Goal: Communication & Community: Answer question/provide support

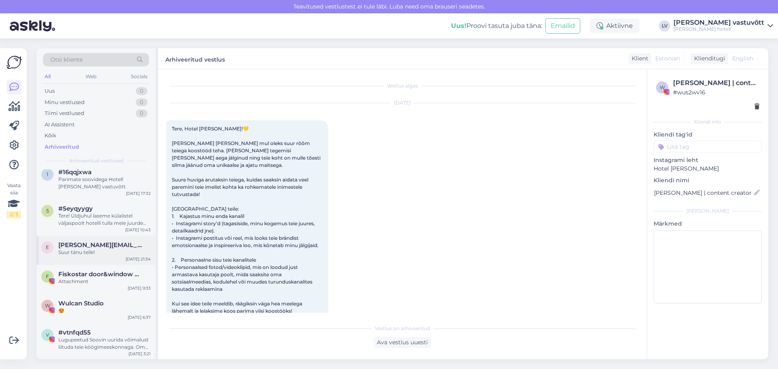
scroll to position [11240, 0]
click at [119, 341] on div "Lugupeetud Soovin uurida võimalust liituda teie köögimeeskonnaga. Oma hotellima…" at bounding box center [104, 343] width 92 height 15
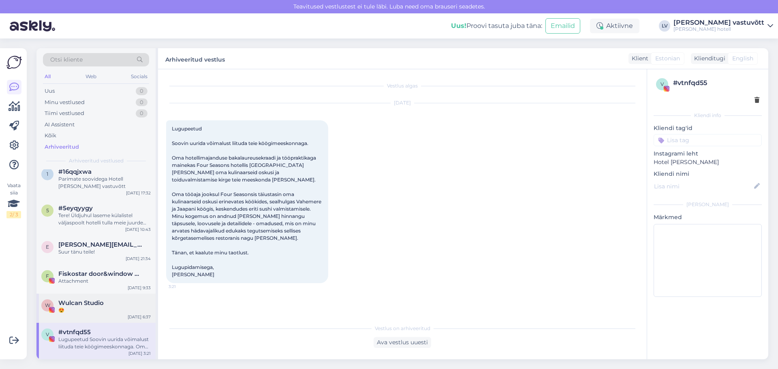
click at [96, 316] on div "W Wulcan Studio 😍 [DATE] 6:37" at bounding box center [95, 308] width 119 height 29
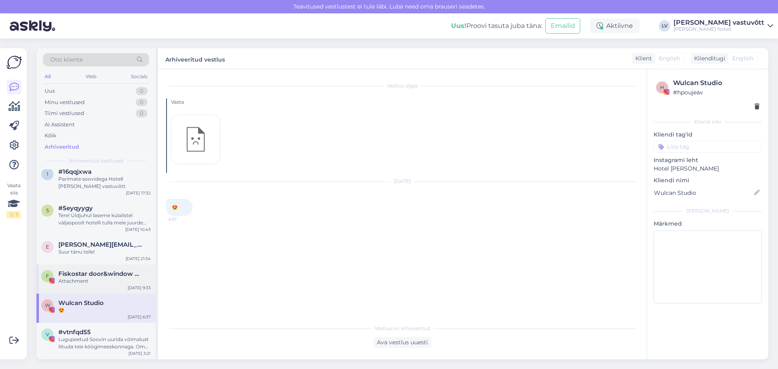
click at [94, 284] on div "Attachment" at bounding box center [104, 280] width 92 height 7
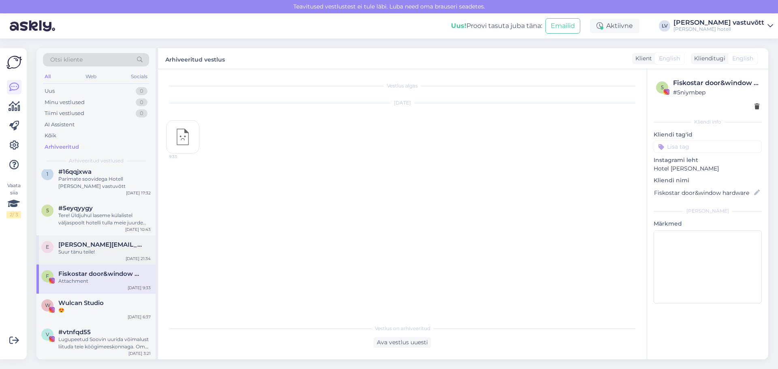
click at [89, 258] on div "e [PERSON_NAME][EMAIL_ADDRESS][DOMAIN_NAME] Suur tänu teile! [DATE] 21:34" at bounding box center [95, 249] width 119 height 29
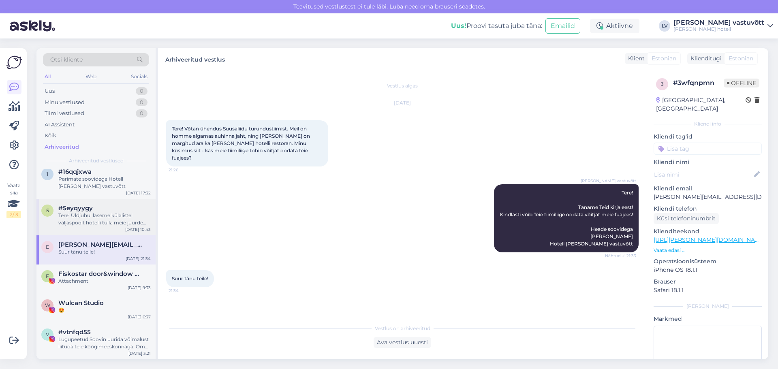
click at [93, 212] on div "Tere! Üldjuhul laseme külalistel väljaspoolt hotelli tulla meie juurde hommikus…" at bounding box center [104, 219] width 92 height 15
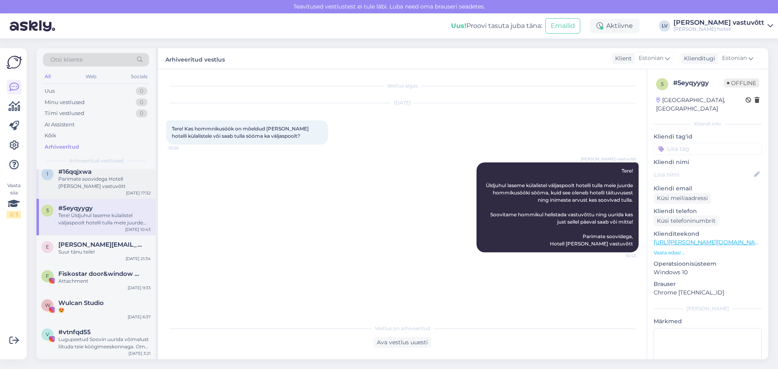
click at [89, 186] on div "Parimate soovidega Hotell [PERSON_NAME] vastuvõtt" at bounding box center [104, 182] width 92 height 15
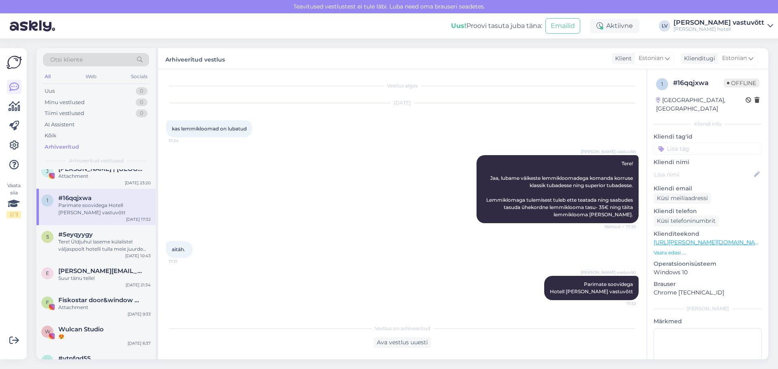
scroll to position [11200, 0]
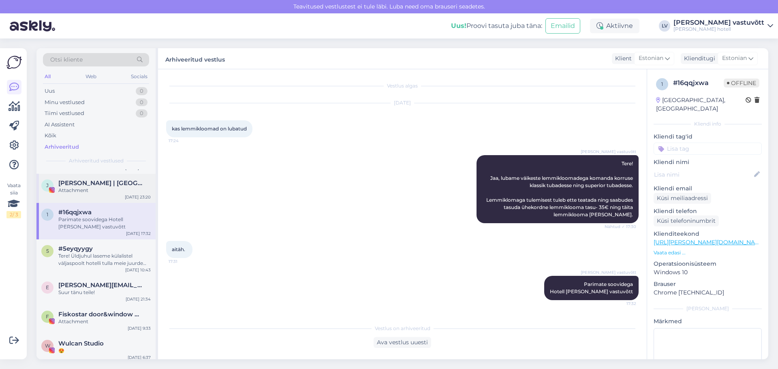
click at [91, 194] on div "[PERSON_NAME] | [GEOGRAPHIC_DATA] Attachment [DATE] 23:20" at bounding box center [95, 188] width 119 height 29
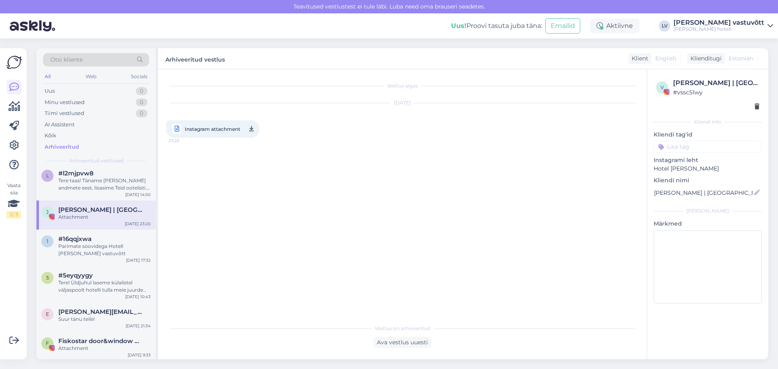
scroll to position [11159, 0]
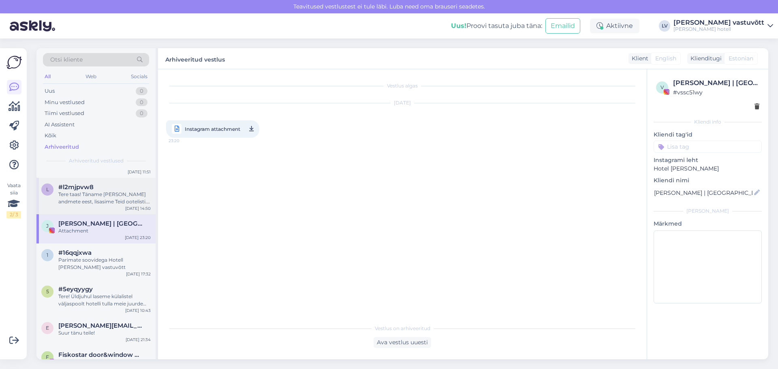
click at [95, 211] on div "l #l2mjpvw8 Tere taas! Täname [PERSON_NAME] andmete eest, lisasime Teid ootelis…" at bounding box center [95, 196] width 119 height 36
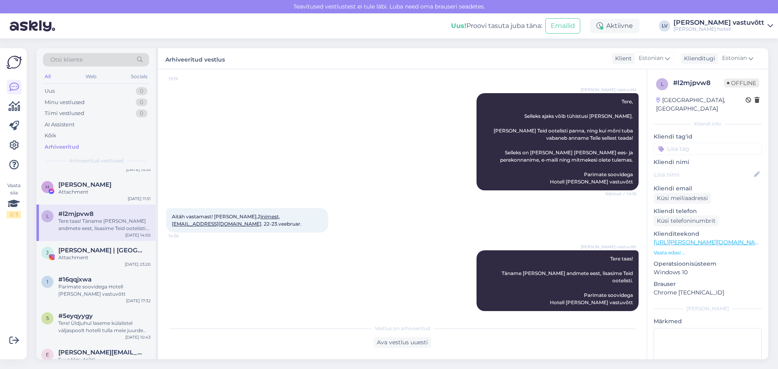
scroll to position [11119, 0]
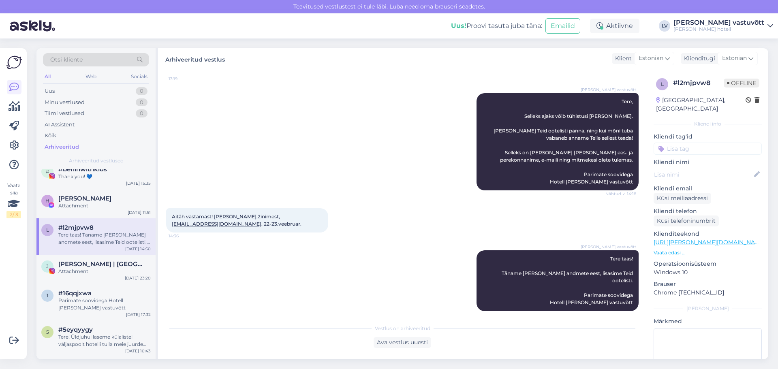
click at [90, 204] on div "Attachment" at bounding box center [104, 205] width 92 height 7
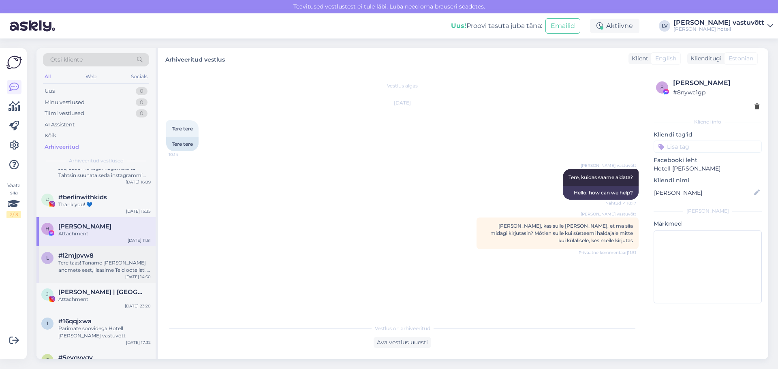
scroll to position [11078, 0]
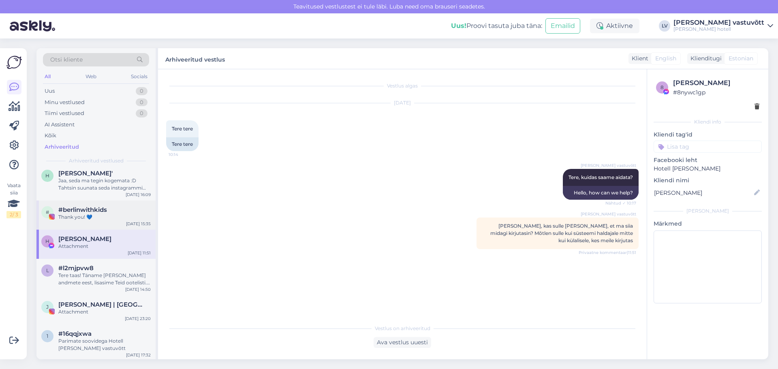
click at [85, 221] on div "# #berlinwithkids Thank you! 💙 [DATE] 15:35" at bounding box center [95, 214] width 119 height 29
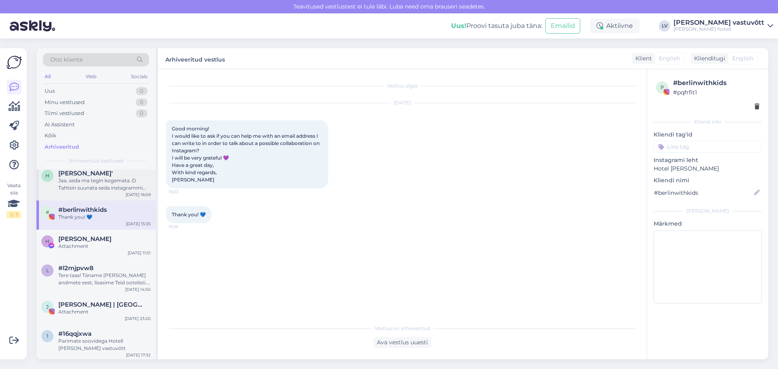
click at [99, 188] on div "Jaa, seda ma tegin kogemata :D Tahtsin suunata seda instagrammi oma. Sorry" at bounding box center [104, 184] width 92 height 15
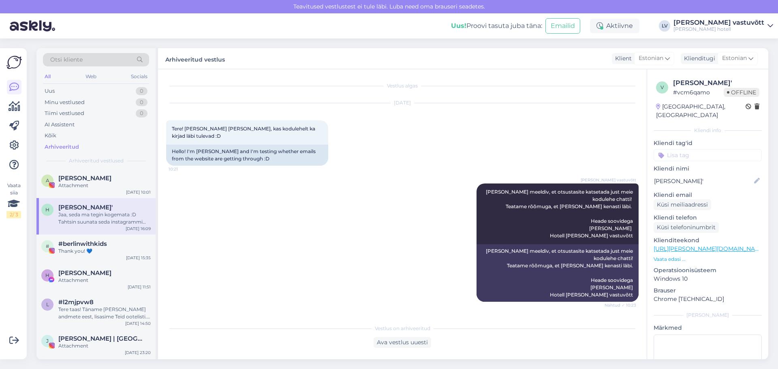
scroll to position [10997, 0]
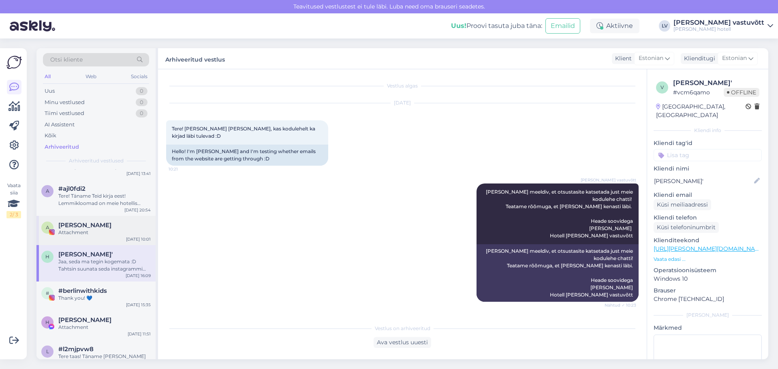
click at [97, 233] on div "Attachment" at bounding box center [104, 232] width 92 height 7
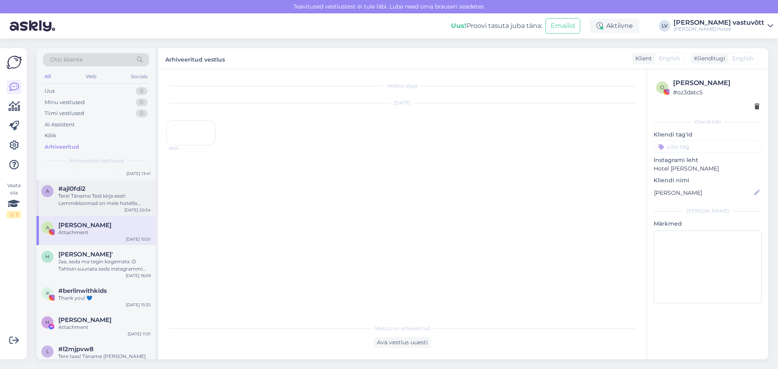
click at [98, 197] on div "Tere! Täname Teid kirja eest! Lemmikloomad on meie hotellis lubatud, [PERSON_NA…" at bounding box center [104, 199] width 92 height 15
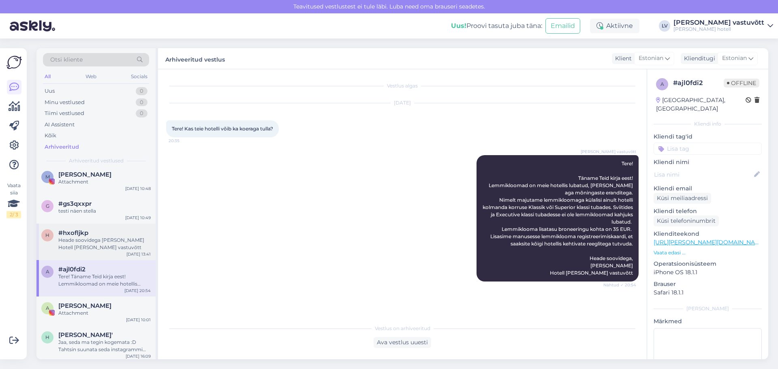
scroll to position [10916, 0]
click at [103, 250] on div "Heade soovidega [PERSON_NAME] Hotell [PERSON_NAME] vastuvõtt" at bounding box center [104, 244] width 92 height 15
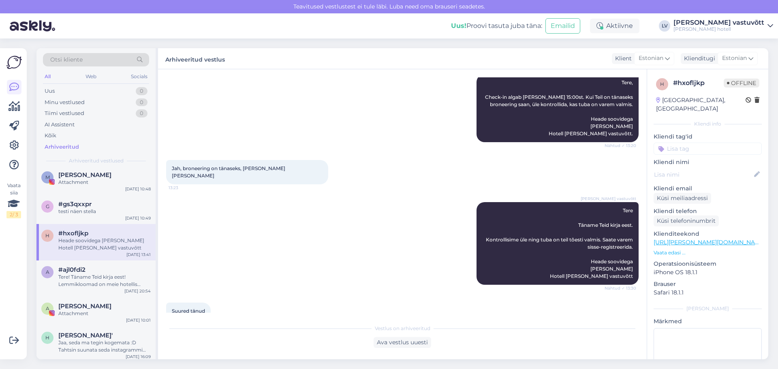
scroll to position [181, 0]
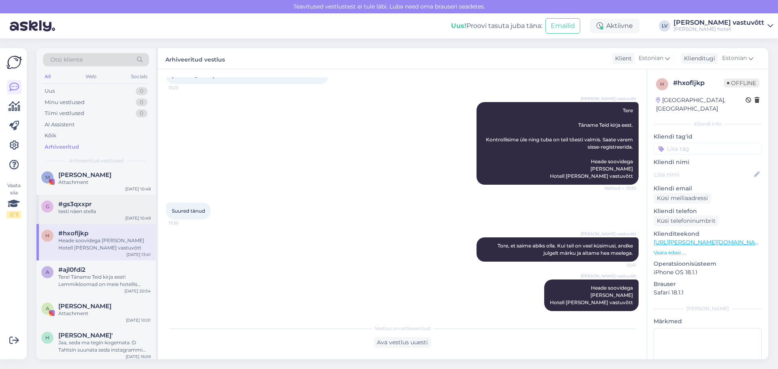
click at [75, 208] on div "testi näen stella" at bounding box center [104, 211] width 92 height 7
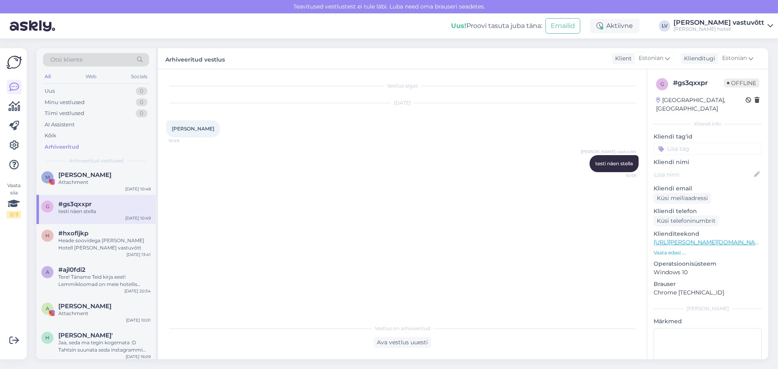
scroll to position [0, 0]
drag, startPoint x: 85, startPoint y: 184, endPoint x: 76, endPoint y: 192, distance: 12.4
click at [85, 183] on div "Attachment" at bounding box center [104, 182] width 92 height 7
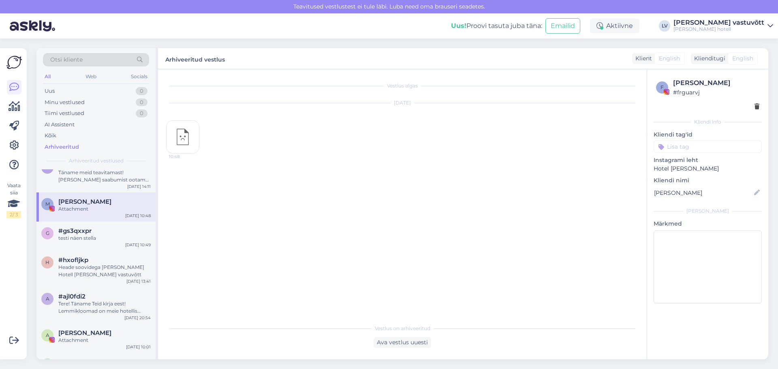
scroll to position [10876, 0]
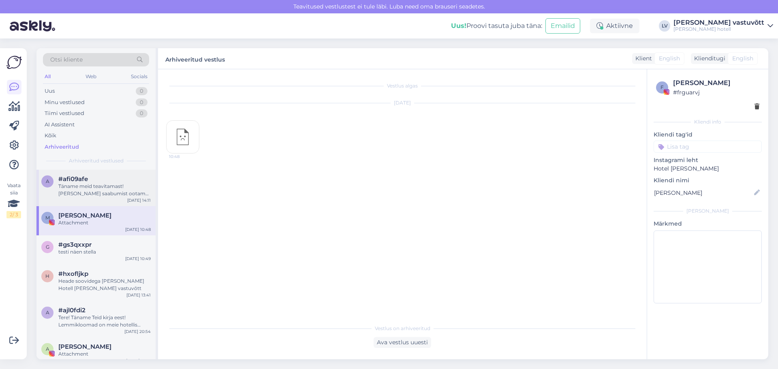
click at [72, 196] on div "Täname meid teavitamast! [PERSON_NAME] saabumist ootama. Heade soovidega, Hotel…" at bounding box center [104, 190] width 92 height 15
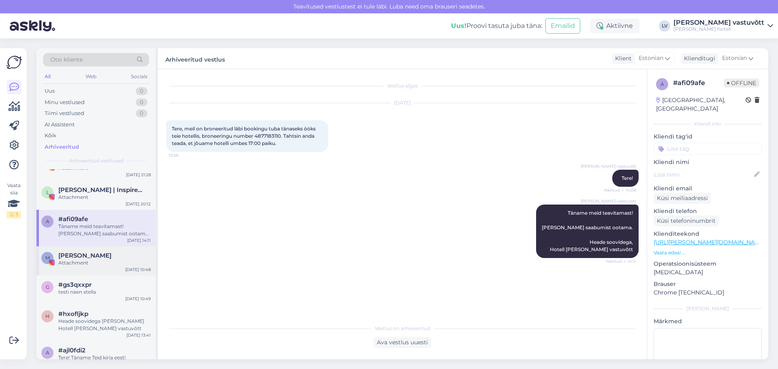
scroll to position [10835, 0]
click at [109, 197] on div "Attachment" at bounding box center [104, 197] width 92 height 7
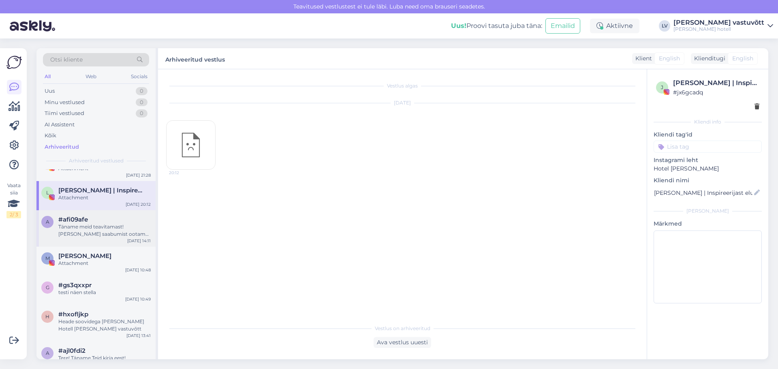
scroll to position [10795, 0]
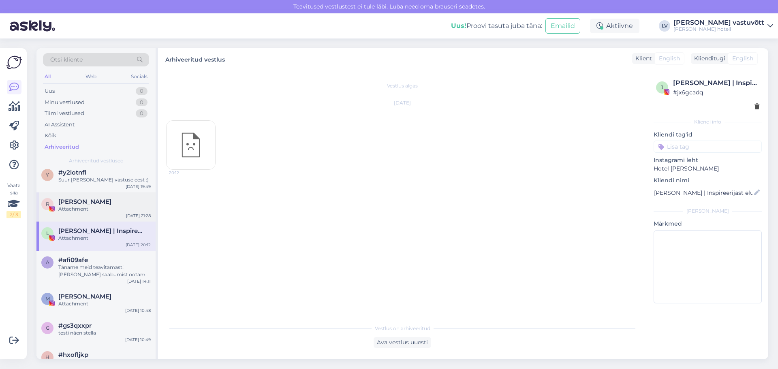
click at [102, 212] on div "Attachment" at bounding box center [104, 208] width 92 height 7
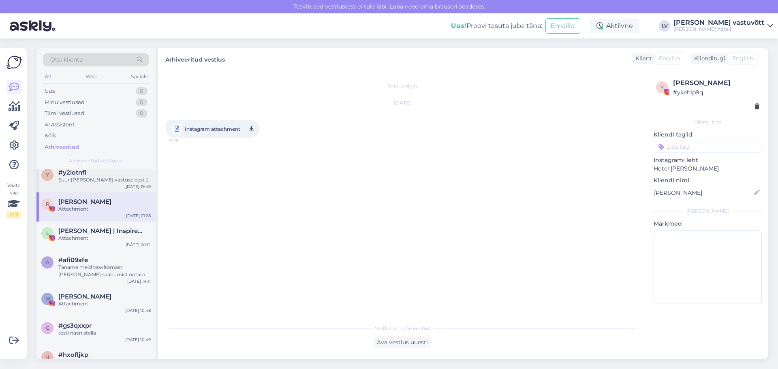
click at [97, 188] on div "y #y2lotnfl Suur [PERSON_NAME] vastuse eest :) [DATE] 19:49" at bounding box center [95, 177] width 119 height 29
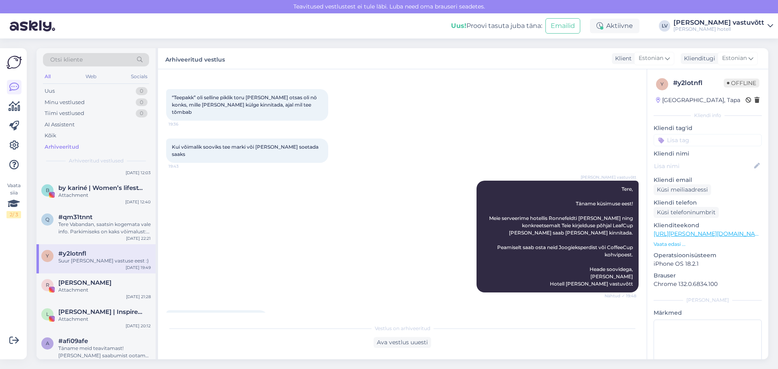
scroll to position [90, 0]
click at [81, 224] on div "Tere Vabandan, saatsin kogemata vale info. Parkimiseks on kaks võimalust: PARKI…" at bounding box center [104, 228] width 92 height 15
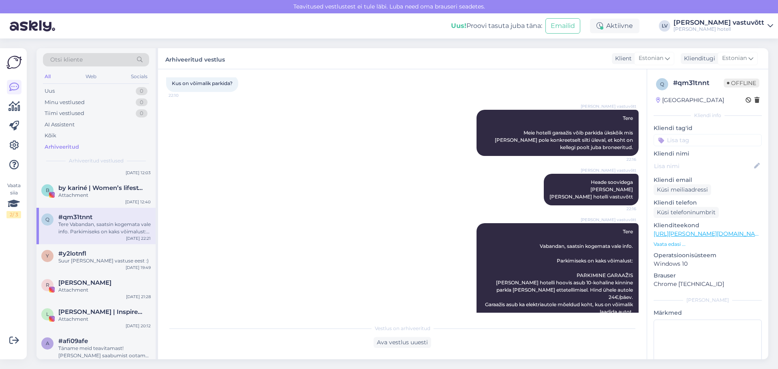
scroll to position [81, 0]
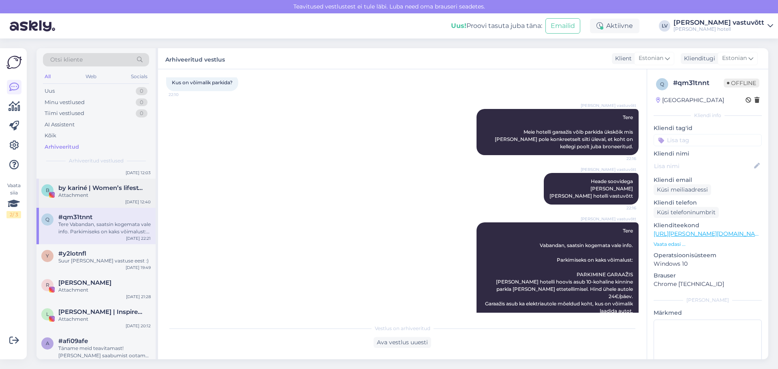
click at [56, 185] on div "b by kariné | Women’s lifestyle clothing Attachment" at bounding box center [95, 191] width 109 height 15
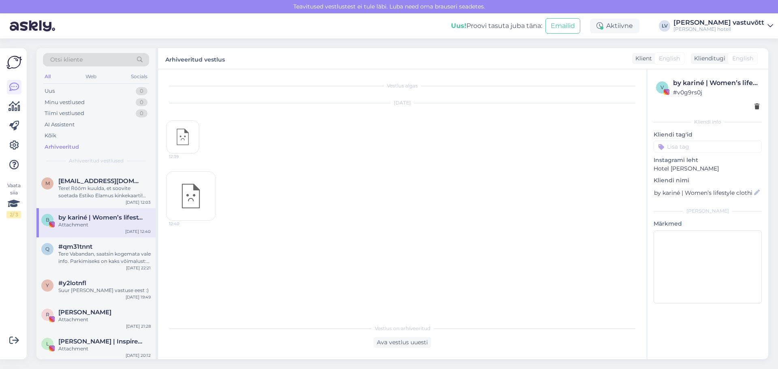
scroll to position [10633, 0]
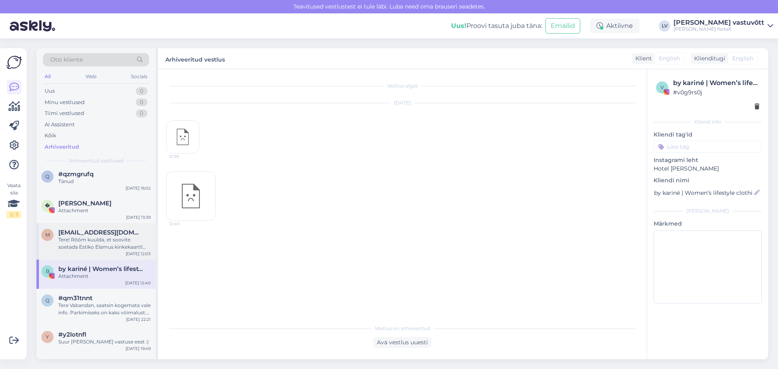
click at [105, 237] on div "Tere! Rõõm kuulda, et soovite soetada Estiko Elamus kinkekaarti! Kui vajutate "…" at bounding box center [104, 243] width 92 height 15
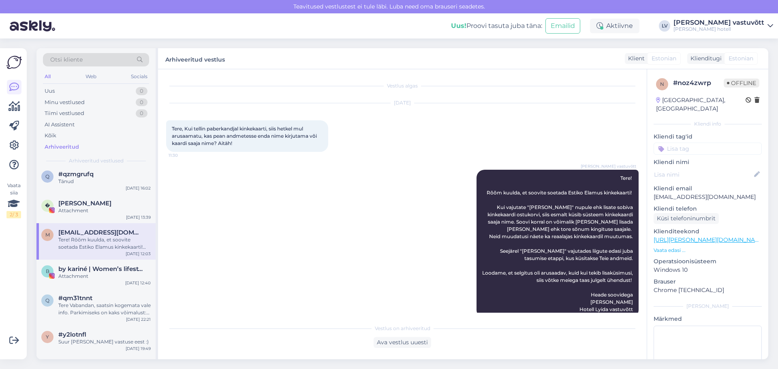
scroll to position [14, 0]
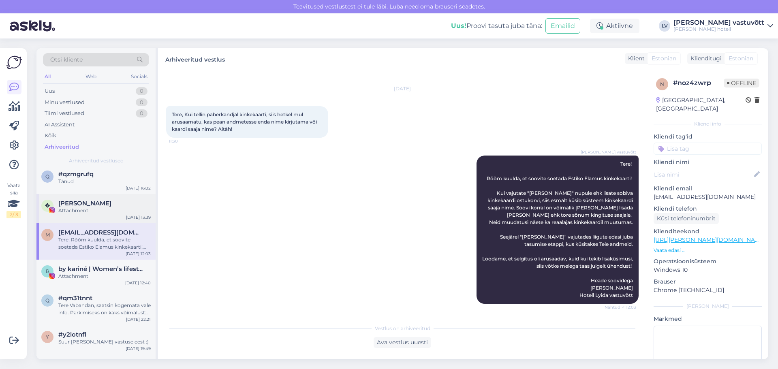
click at [103, 209] on div "Attachment" at bounding box center [104, 210] width 92 height 7
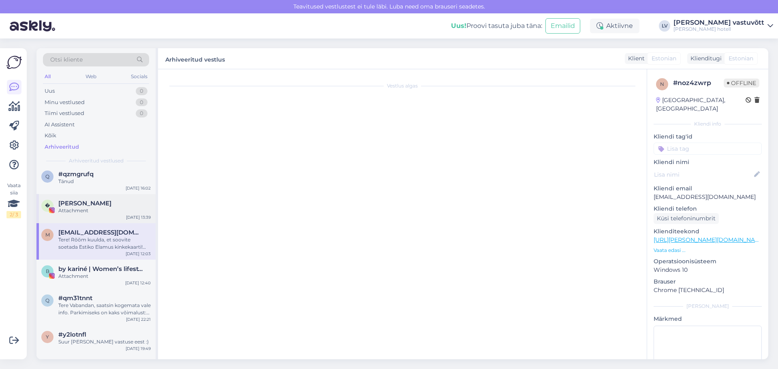
scroll to position [0, 0]
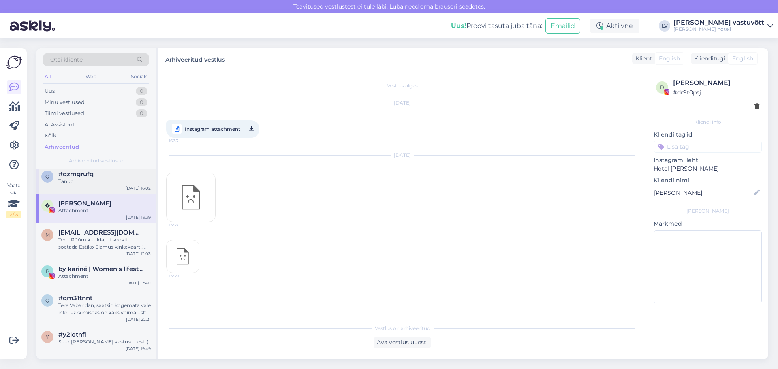
click at [90, 181] on div "Tänud" at bounding box center [104, 181] width 92 height 7
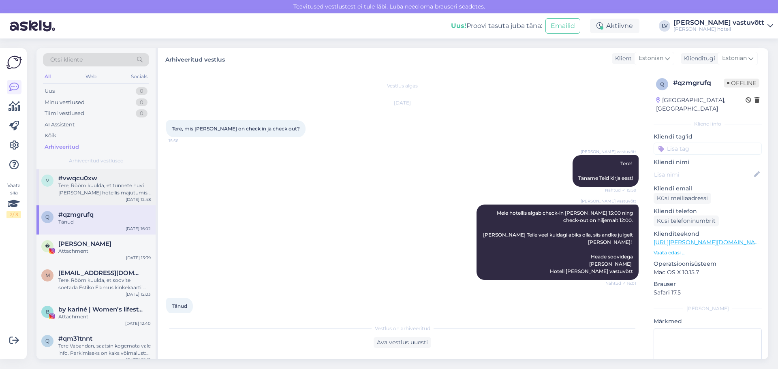
click at [81, 193] on div "Tere, Rõõm kuulda, et tunnete huvi [PERSON_NAME] hotellis majutumise vastu. Saa…" at bounding box center [104, 189] width 92 height 15
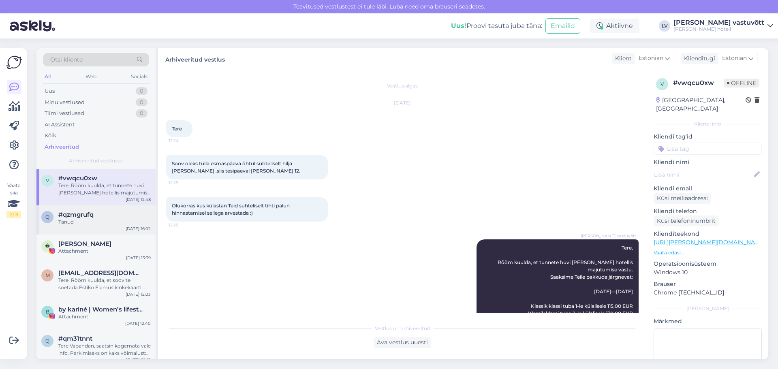
scroll to position [10552, 0]
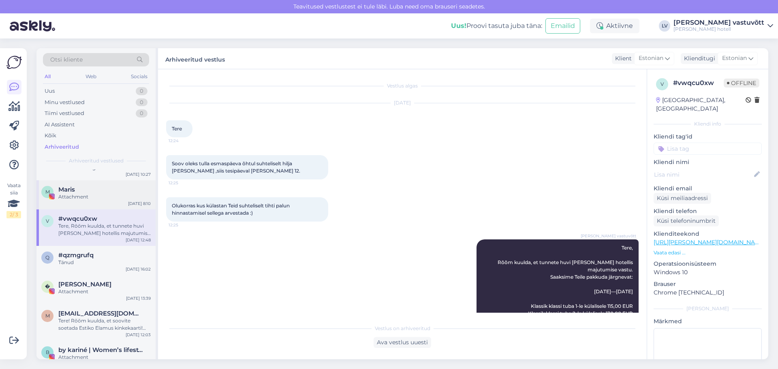
click at [88, 200] on div "Attachment" at bounding box center [104, 196] width 92 height 7
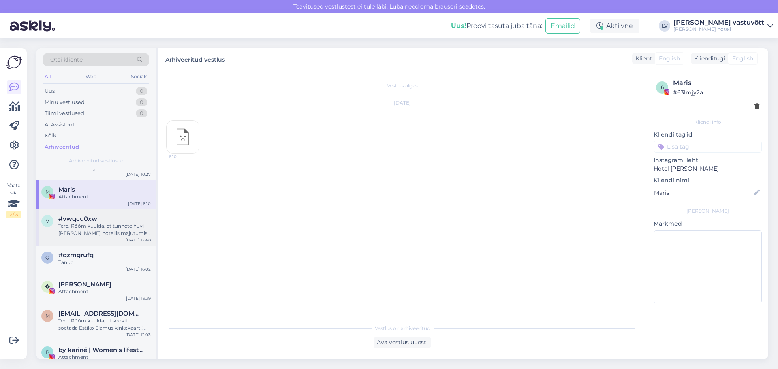
scroll to position [10511, 0]
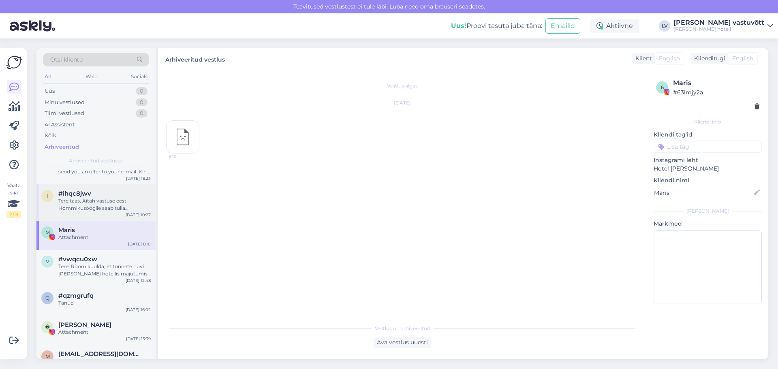
click at [94, 214] on div "i #ihqc8jwv Tere taas, Aitäh vastuse eest! Hommikusöögile saab tulla igapäevase…" at bounding box center [95, 202] width 119 height 36
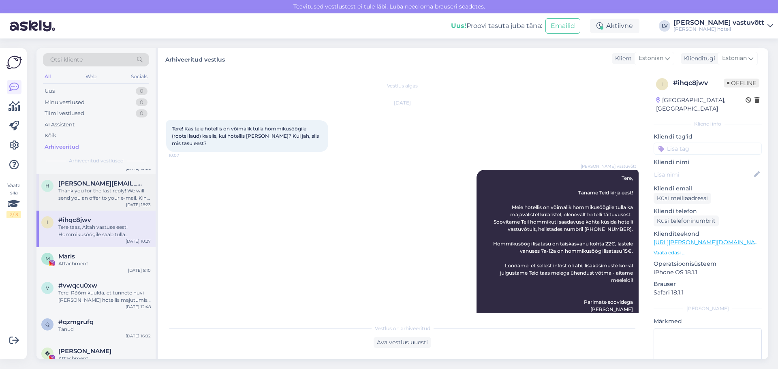
scroll to position [10471, 0]
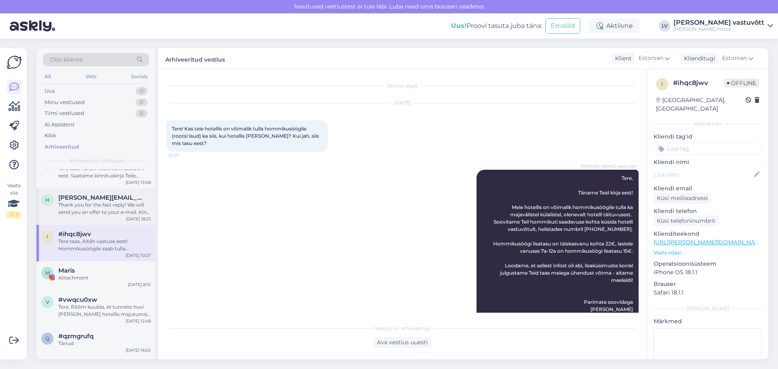
click at [97, 211] on div "Thank you for the fast reply! We will send you an offer to your e-mail. Kind re…" at bounding box center [104, 208] width 92 height 15
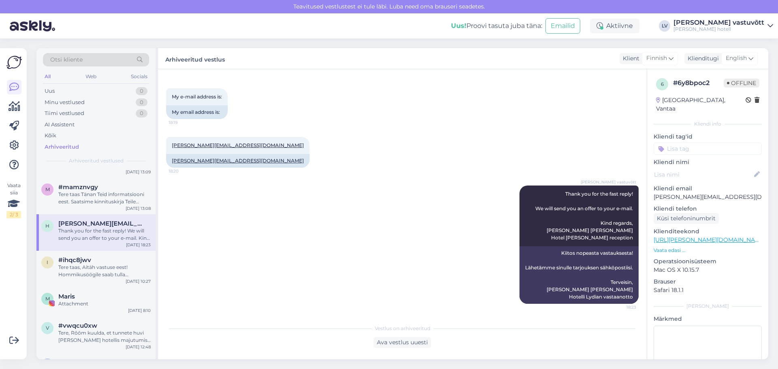
scroll to position [10430, 0]
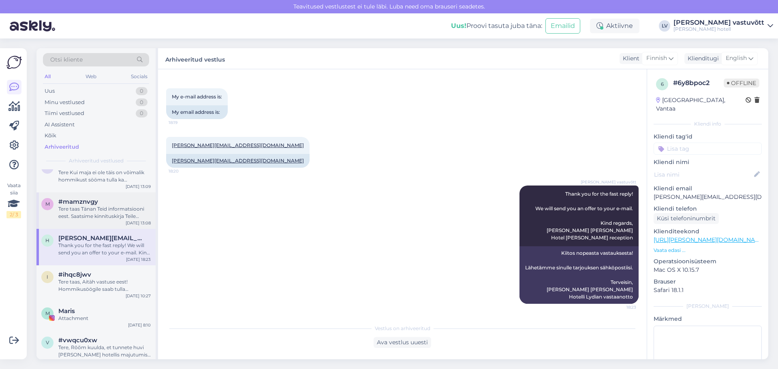
click at [113, 210] on div "Tere taas Tänan Teid informatsiooni eest. Saatsime kinnituskirja Teile meilile.…" at bounding box center [104, 212] width 92 height 15
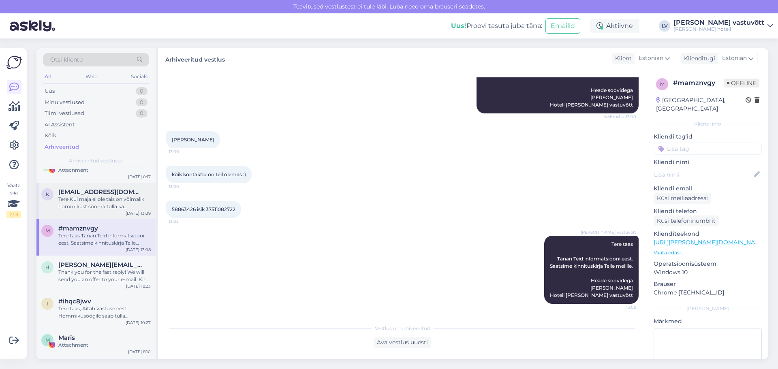
scroll to position [10390, 0]
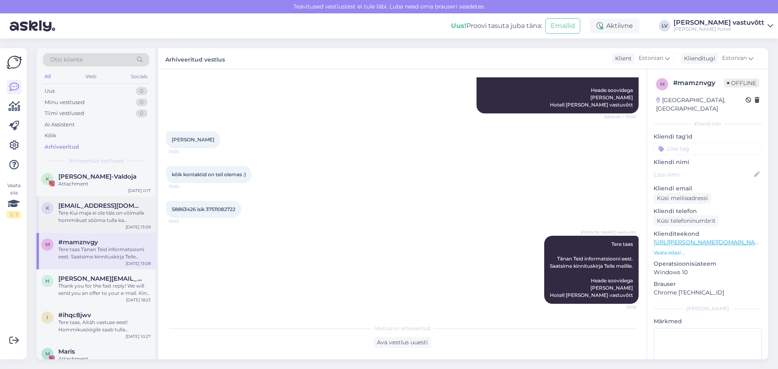
click at [100, 222] on div "Tere Kui maja ei ole täis on võimalik hommikust sööma tulla ka väljastpoolt. Ho…" at bounding box center [104, 216] width 92 height 15
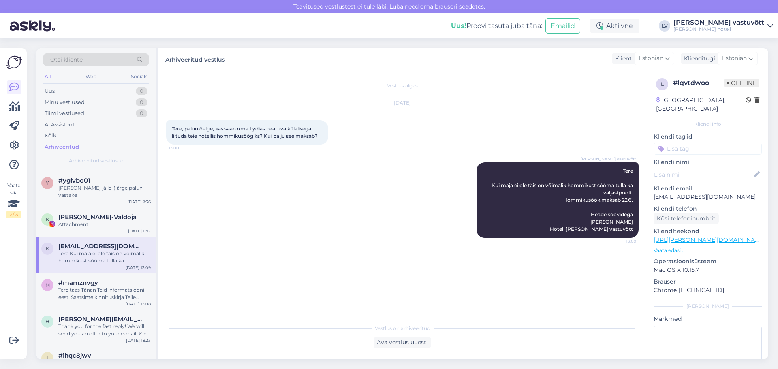
click at [100, 222] on div "Attachment" at bounding box center [104, 224] width 92 height 7
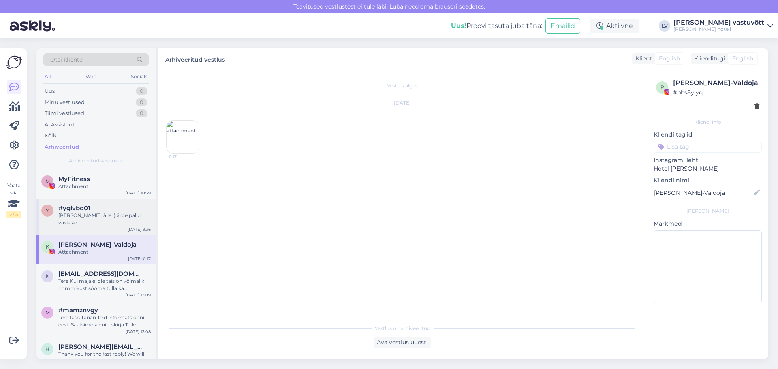
scroll to position [10309, 0]
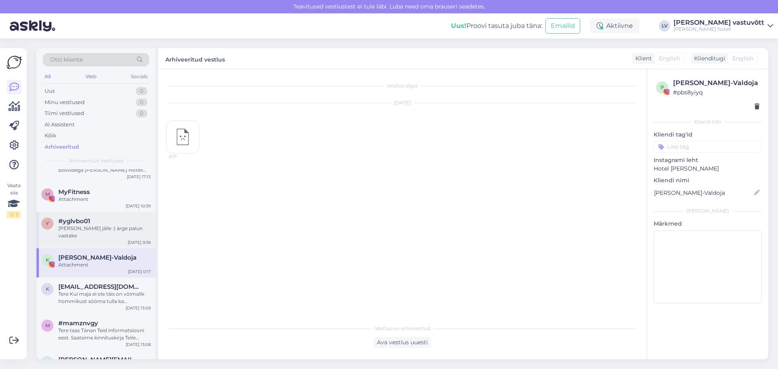
click at [100, 218] on div "#yglvbo01" at bounding box center [104, 220] width 92 height 7
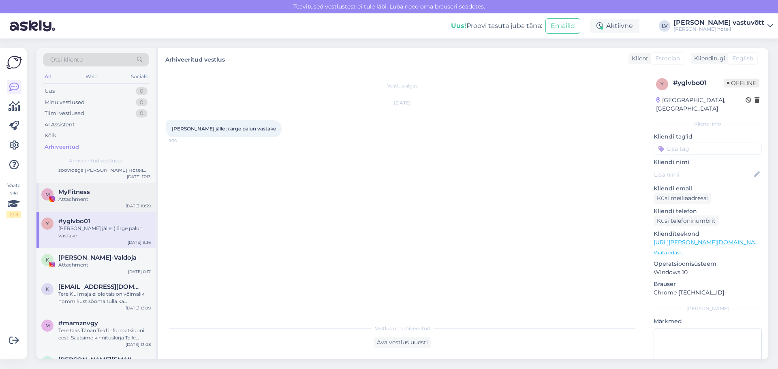
click at [98, 206] on div "M MyFitness Attachment [DATE] 10:39" at bounding box center [95, 197] width 119 height 29
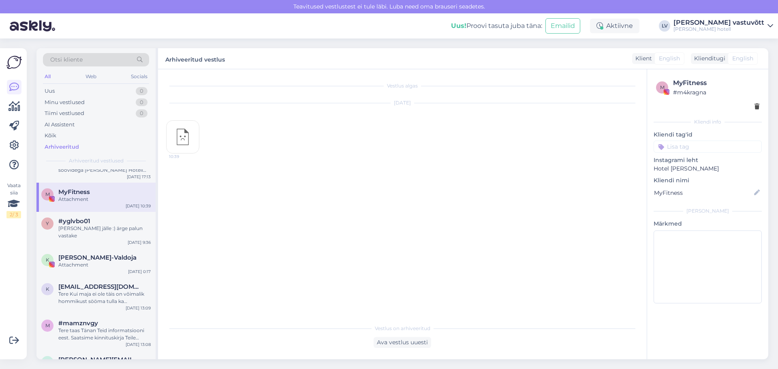
scroll to position [10268, 0]
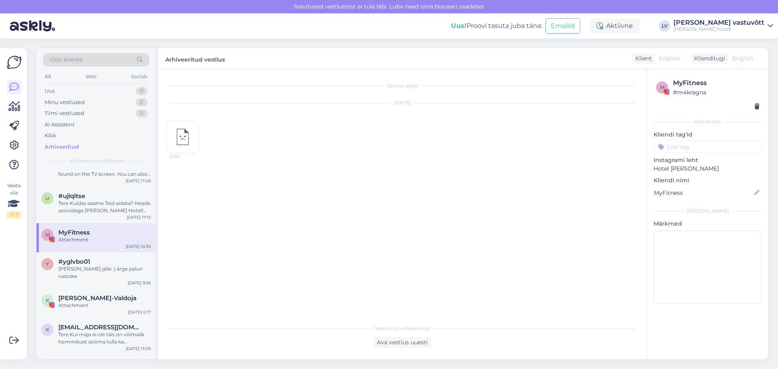
click at [98, 206] on div "Tere Kuidas saame Teid aidata? Heade soovidega [PERSON_NAME] Hotell [PERSON_NAM…" at bounding box center [104, 207] width 92 height 15
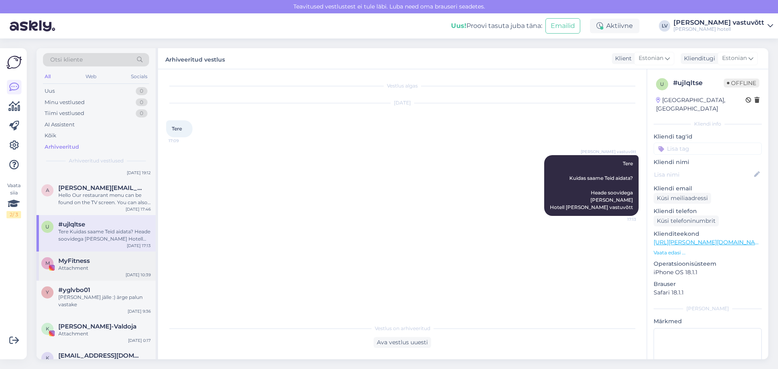
scroll to position [10228, 0]
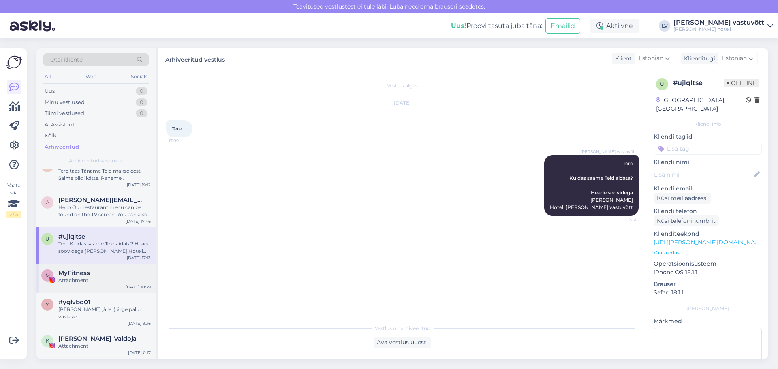
click at [98, 206] on div "Hello Our restaurant menu can be found on the TV screen. You can also find the …" at bounding box center [104, 211] width 92 height 15
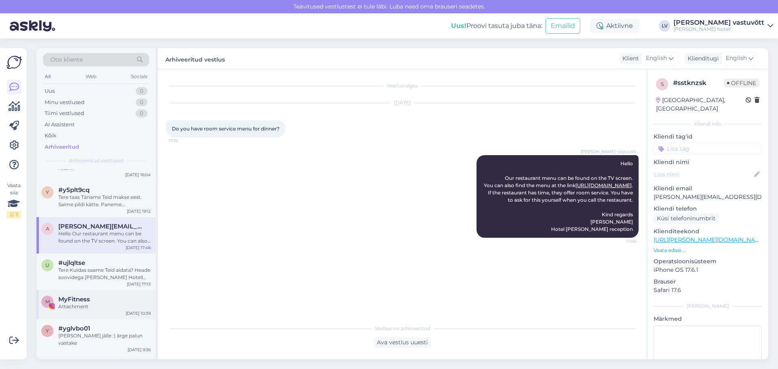
scroll to position [10187, 0]
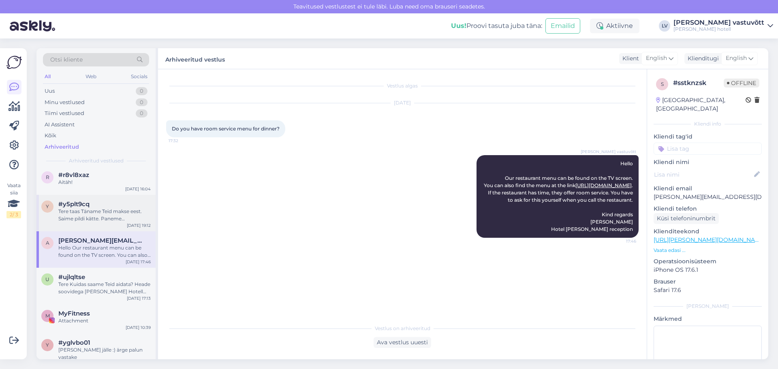
click at [104, 222] on div "Tere taas Täname Teid makse eest. Saime pildi kätte. Paneme hommikumantli esime…" at bounding box center [104, 215] width 92 height 15
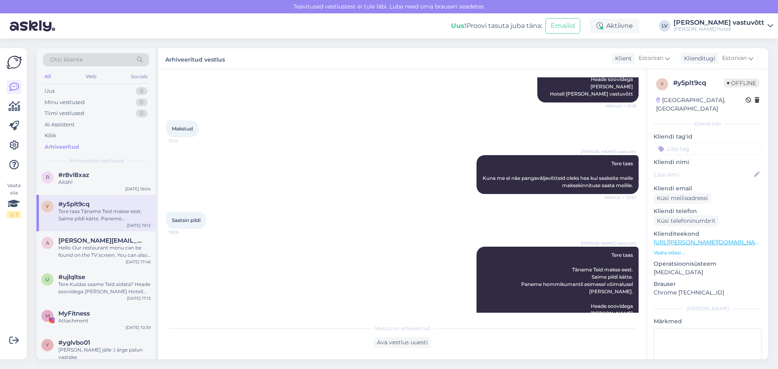
scroll to position [601, 0]
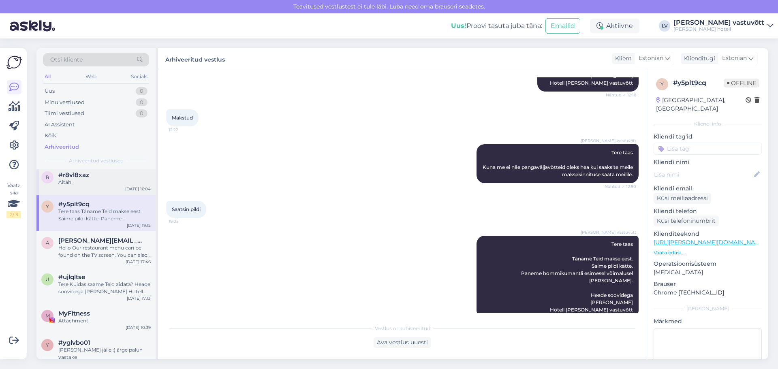
click at [77, 183] on div "Aitäh!" at bounding box center [104, 182] width 92 height 7
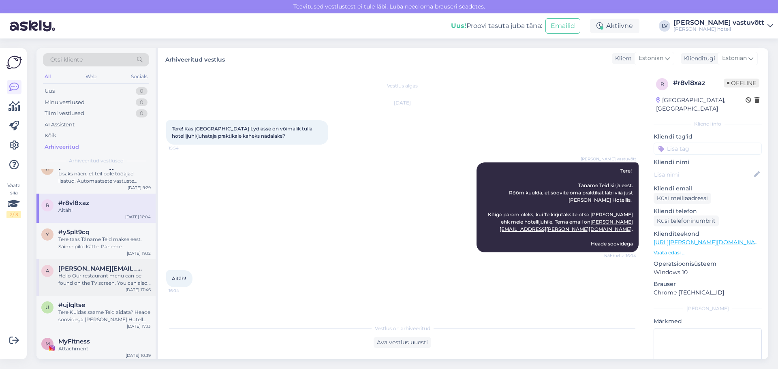
scroll to position [10147, 0]
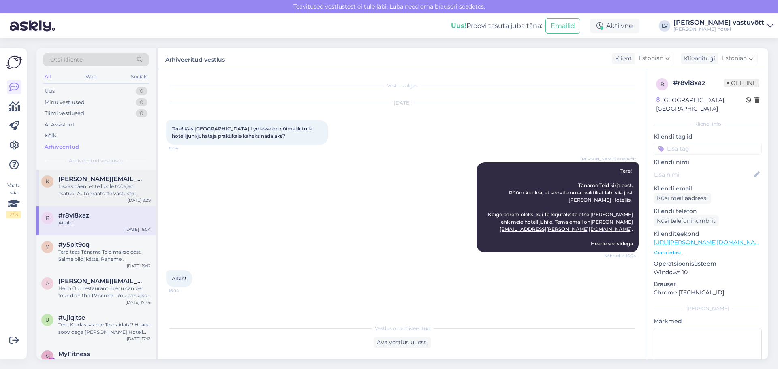
click at [82, 188] on div "Lisaks näen, et teil pole tööajad lisatud. Automaatsete vastuste aktiveerimisek…" at bounding box center [104, 190] width 92 height 15
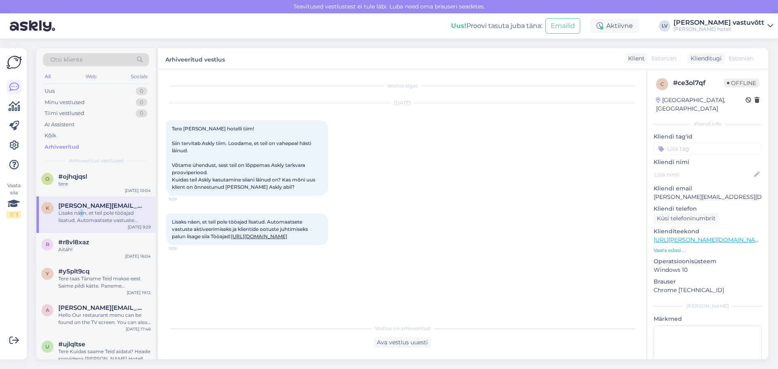
scroll to position [10106, 0]
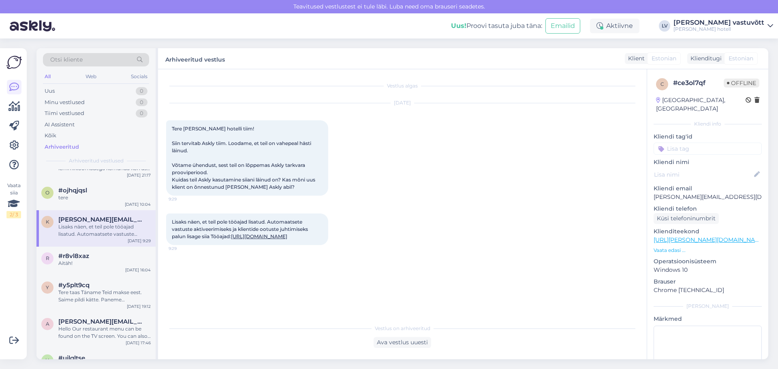
click at [103, 214] on div "k [PERSON_NAME][EMAIL_ADDRESS][DOMAIN_NAME] Lisaks näen, et teil pole tööajad l…" at bounding box center [95, 228] width 119 height 36
click at [102, 206] on div "o #ojhqjqsl tere [DATE] 10:04" at bounding box center [95, 195] width 119 height 29
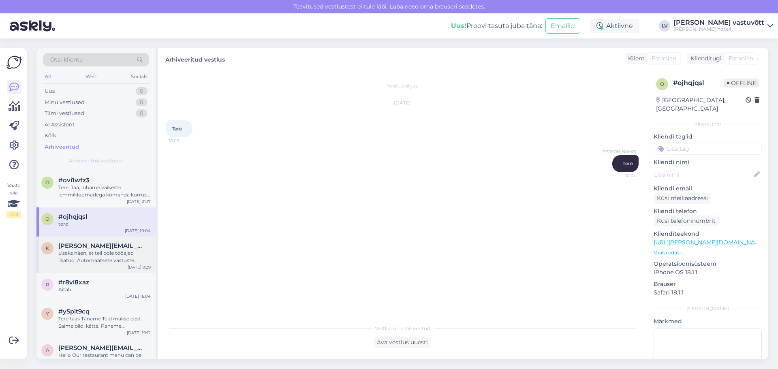
scroll to position [10066, 0]
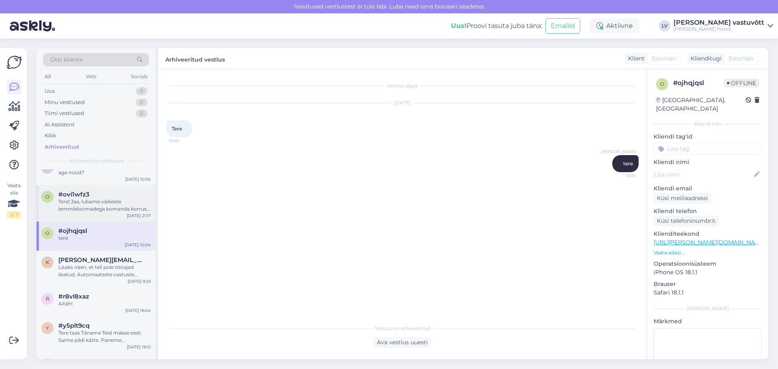
click at [92, 210] on div "Tere! Jaa, lubame väikeste lemmikloomadega komanda korruse klassik tubadesse ni…" at bounding box center [104, 205] width 92 height 15
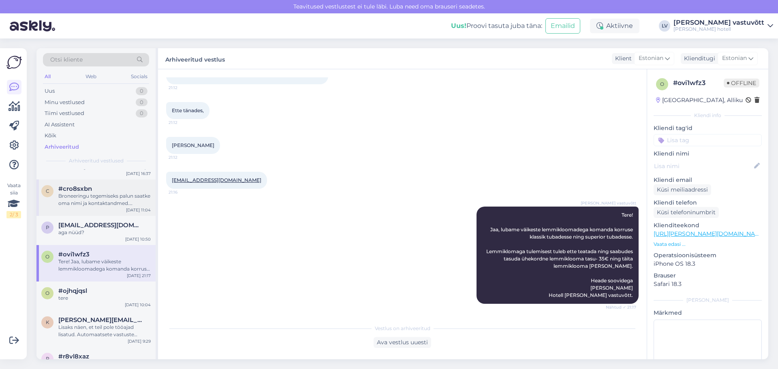
scroll to position [9985, 0]
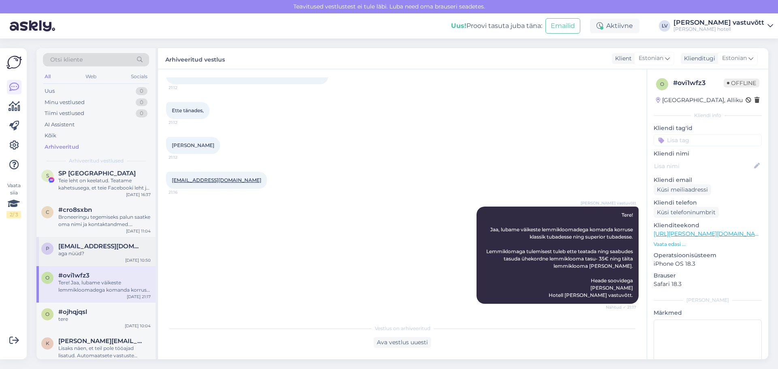
click at [78, 252] on div "aga nüüd?" at bounding box center [104, 253] width 92 height 7
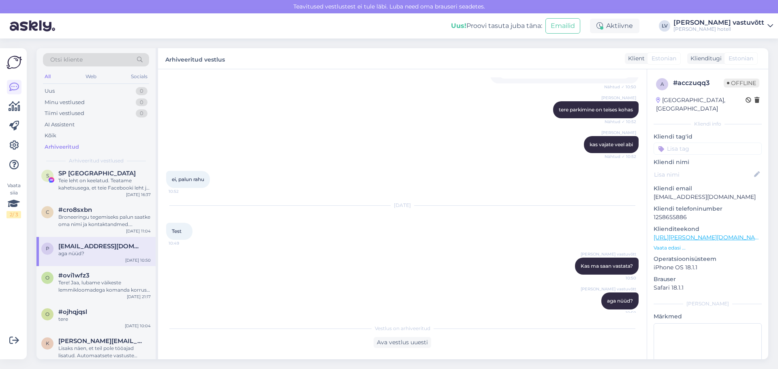
scroll to position [283, 0]
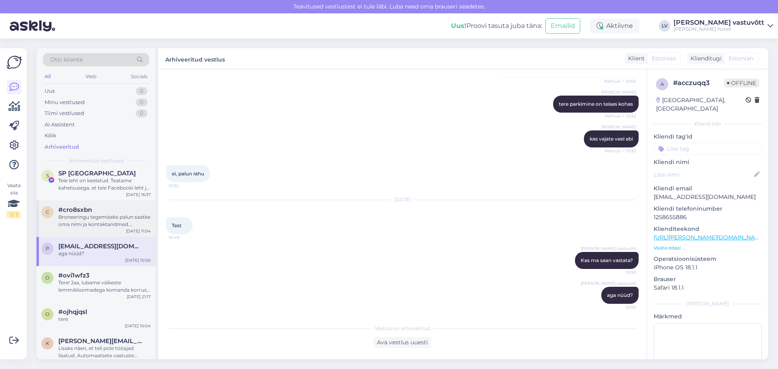
click at [98, 218] on div "Broneeringu tegemiseks palun saatke oma nimi ja kontaktandmed. [PERSON_NAME], […" at bounding box center [104, 220] width 92 height 15
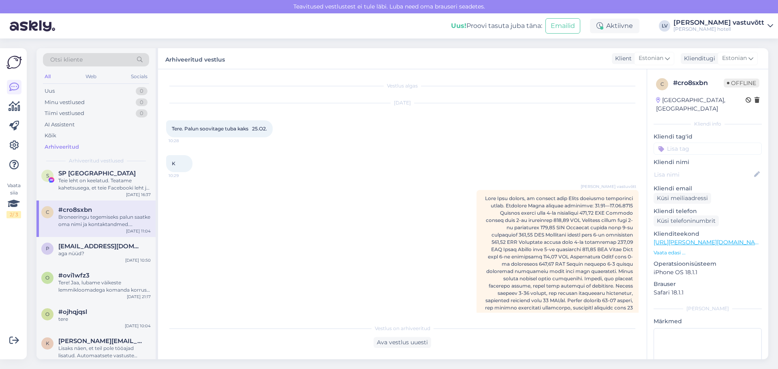
scroll to position [9944, 0]
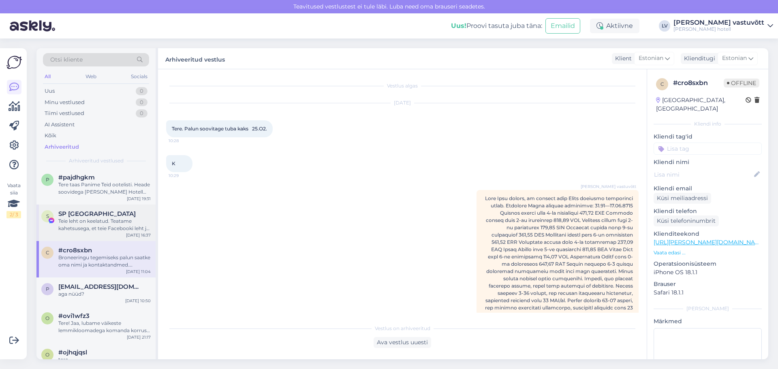
click at [90, 226] on div "Teie leht on keelatud. Teatame kahetsusega, et teie Facebooki leht ja konto on …" at bounding box center [104, 224] width 92 height 15
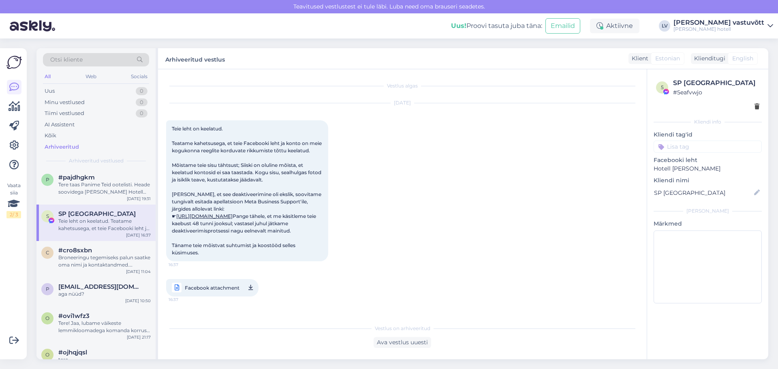
scroll to position [0, 0]
click at [94, 188] on div "Tere taas Panime Teid ootelisti. Heade soovidega [PERSON_NAME] Hotell [PERSON_N…" at bounding box center [104, 188] width 92 height 15
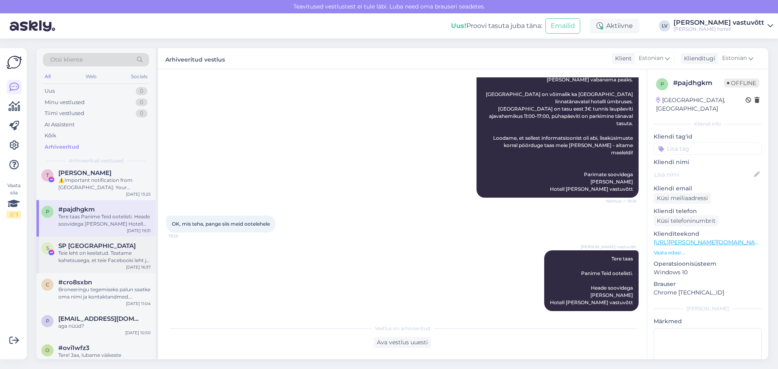
scroll to position [9863, 0]
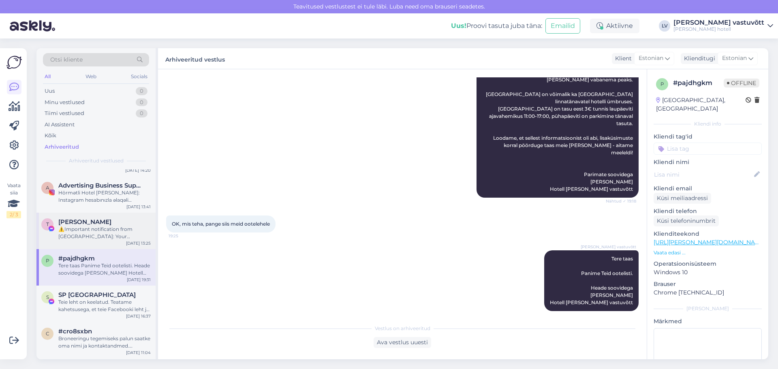
click at [91, 241] on div "T [PERSON_NAME] ⚠️Important notification from [GEOGRAPHIC_DATA]: Your Facebook …" at bounding box center [95, 231] width 119 height 36
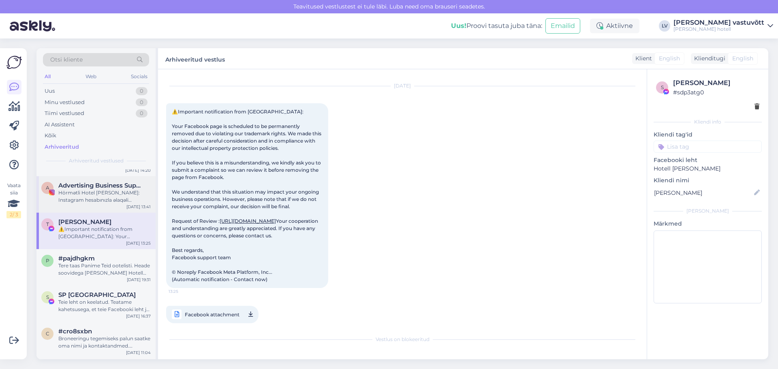
click at [85, 202] on div "Hörmətli Hotel [PERSON_NAME]: Instagram hesabınızla əlaqəli Facebook səhifəsi h…" at bounding box center [104, 196] width 92 height 15
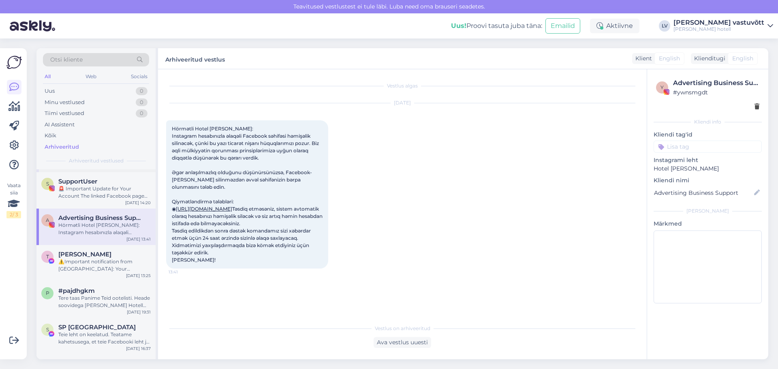
scroll to position [9782, 0]
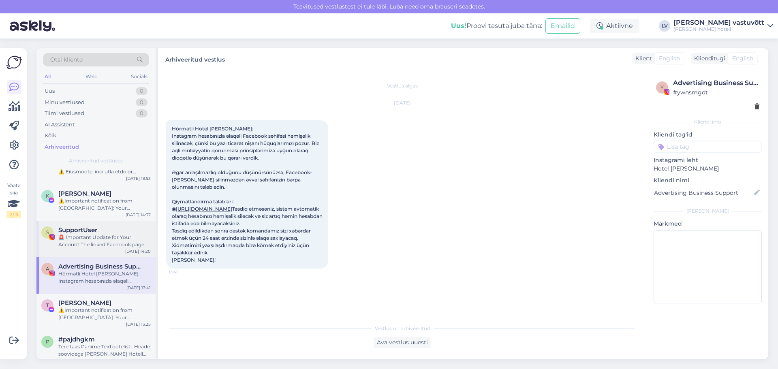
click at [91, 235] on div "🚨 Important Update for Your Account The linked Facebook page has been reviewed …" at bounding box center [104, 241] width 92 height 15
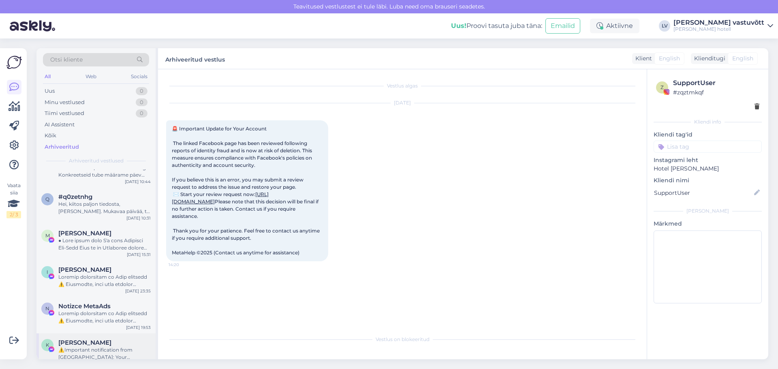
scroll to position [9621, 0]
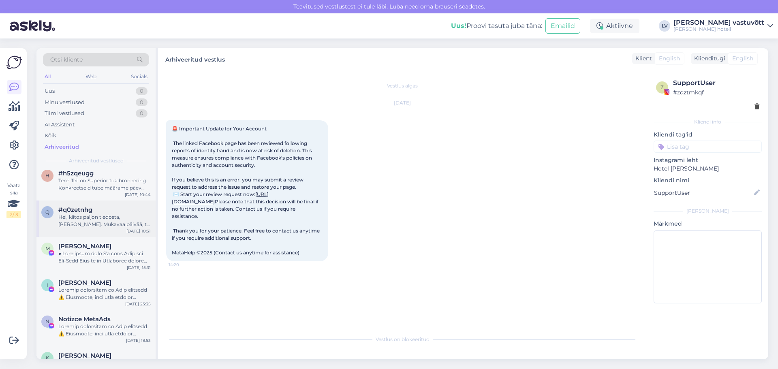
click at [92, 234] on div "q #q0zetnhg Hei, kiitos paljon tiedosta, [PERSON_NAME]. Mukavaa päivää, t [PERS…" at bounding box center [95, 218] width 119 height 36
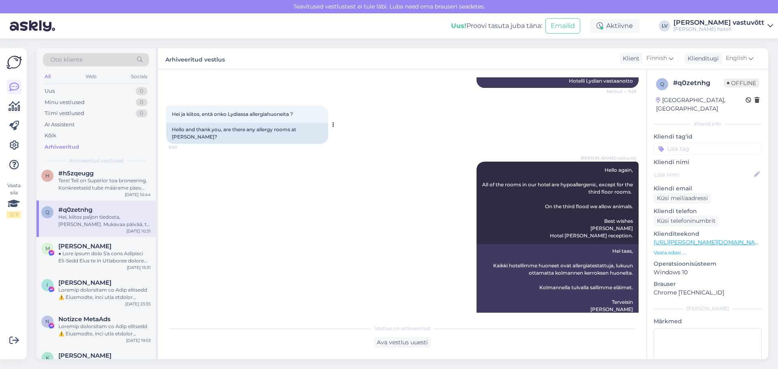
scroll to position [319, 0]
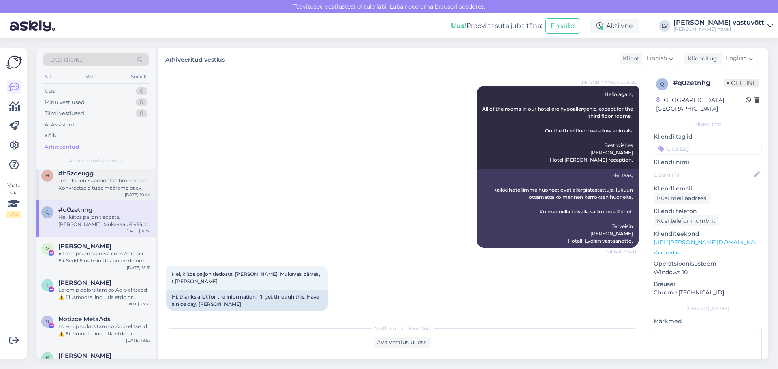
click at [78, 185] on div "Tere! Teil on Superior toa broneering. Konkreetseid tube määrame päev enne saab…" at bounding box center [104, 184] width 92 height 15
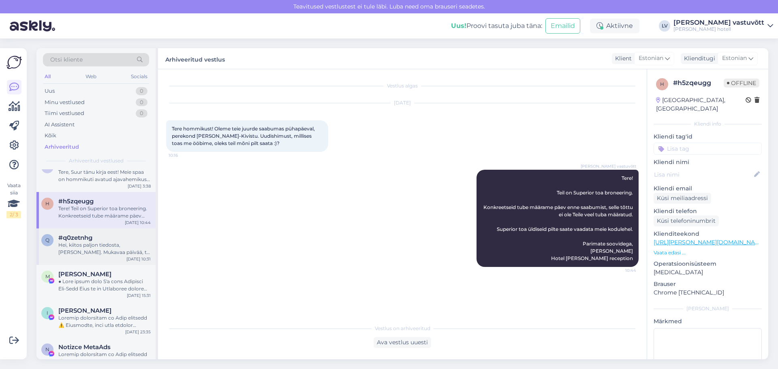
scroll to position [9580, 0]
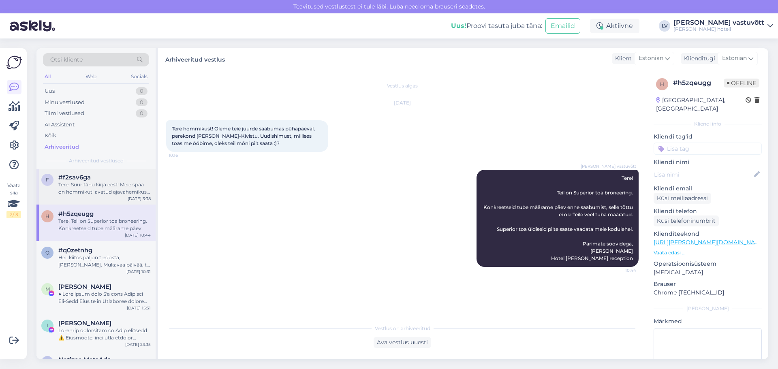
click at [90, 198] on div "f #f2sav6ga Tere, Suur tänu kirja eest! Meie spaa on hommikuti avatud ajavahemi…" at bounding box center [95, 186] width 119 height 36
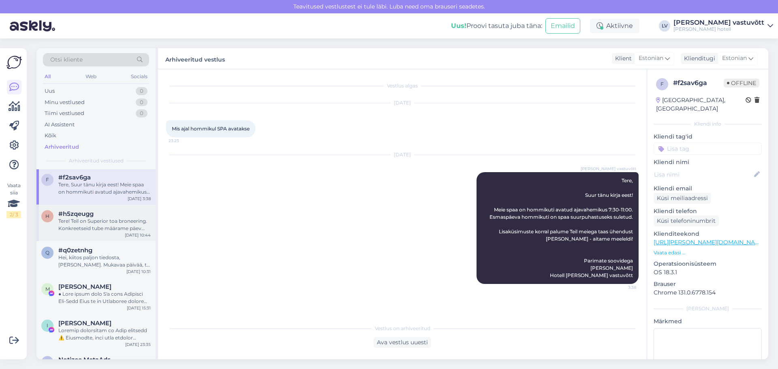
scroll to position [9540, 0]
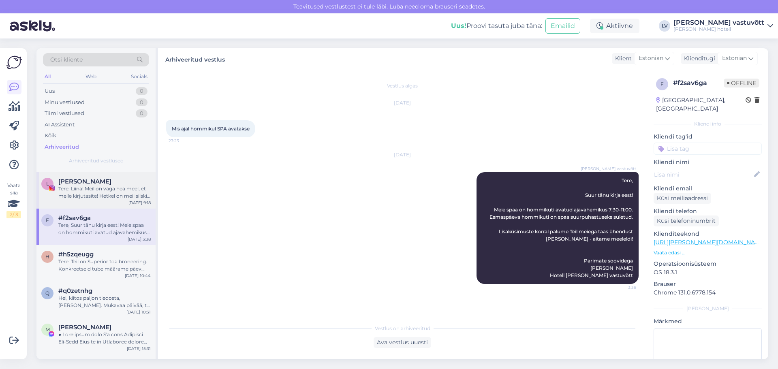
click at [97, 198] on div "Tere, Liina! Meil on väga hea meel, et meile kirjutasite! Hetkel on meil siiski…" at bounding box center [104, 192] width 92 height 15
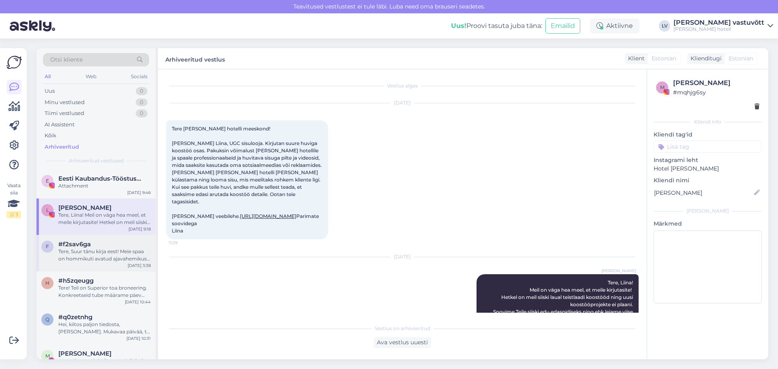
scroll to position [9499, 0]
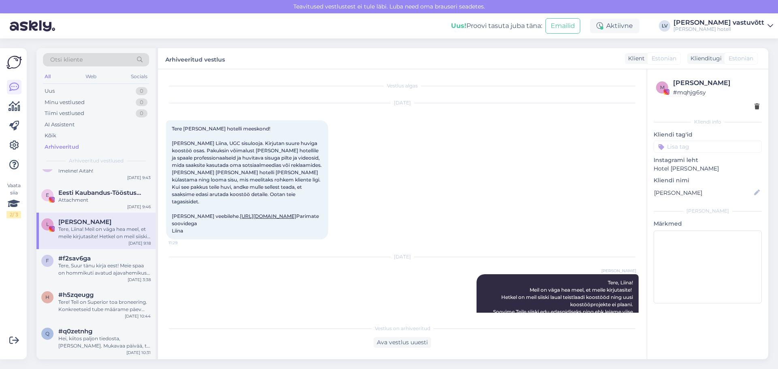
click at [265, 216] on link "[URL][DOMAIN_NAME]" at bounding box center [268, 216] width 56 height 6
click at [92, 200] on div "Attachment" at bounding box center [104, 199] width 92 height 7
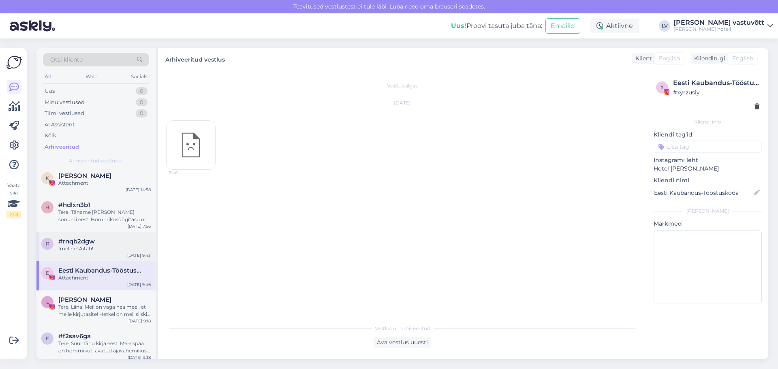
scroll to position [9418, 0]
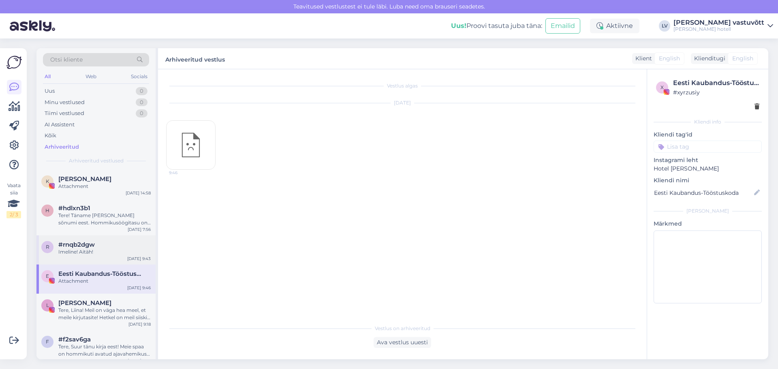
click at [96, 251] on div "Imeline! Aitäh!" at bounding box center [104, 251] width 92 height 7
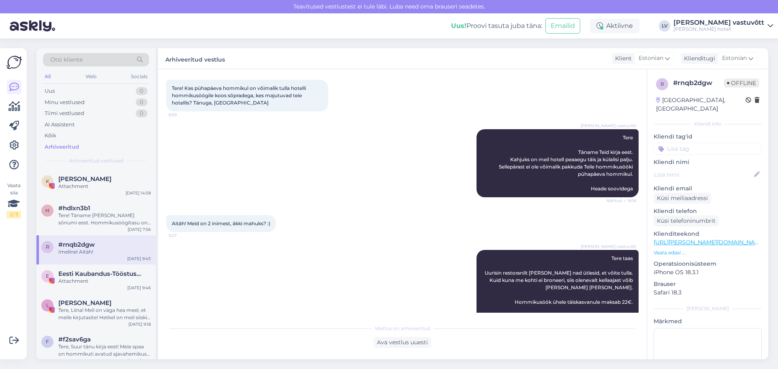
scroll to position [111, 0]
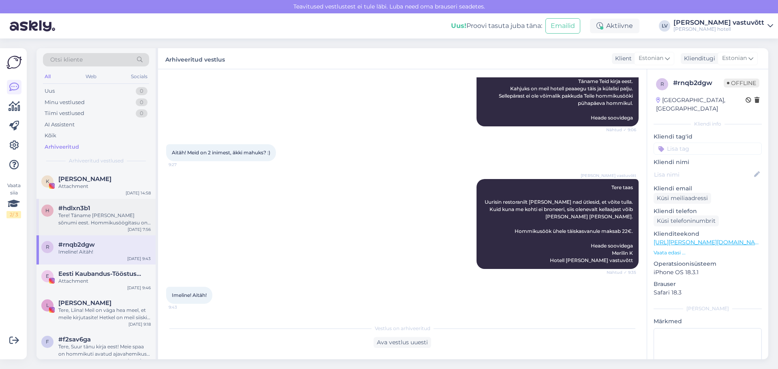
click at [70, 212] on div "Tere! Täname [PERSON_NAME] sõnumi eest. Hommikusöögitasu on 22,00 EUR külaliste…" at bounding box center [104, 219] width 92 height 15
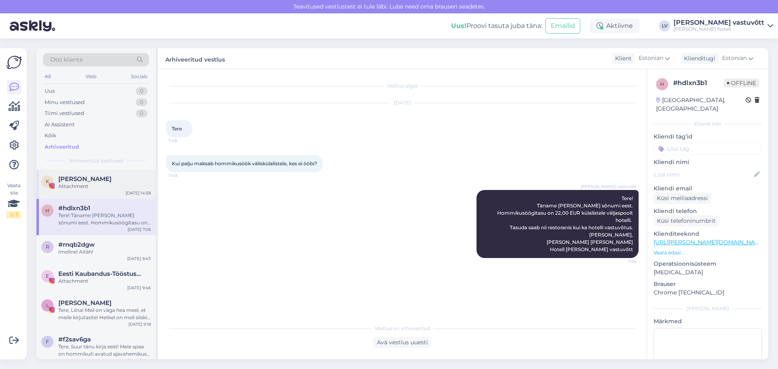
click at [89, 190] on div "K [PERSON_NAME] Attachment [DATE] 14:58" at bounding box center [95, 184] width 119 height 29
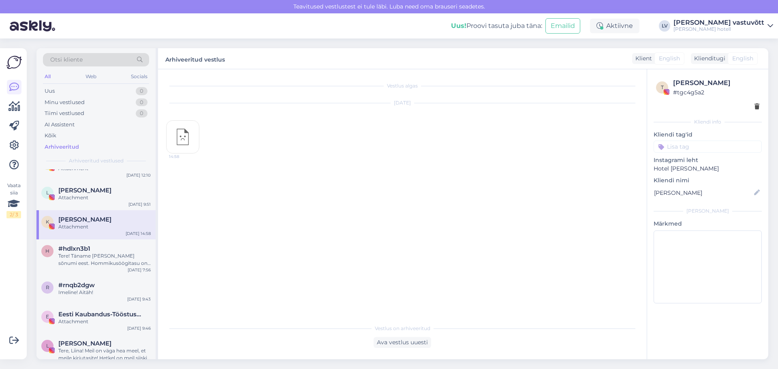
click at [88, 206] on div "[PERSON_NAME] Attachment [DATE] 9:51" at bounding box center [95, 195] width 119 height 29
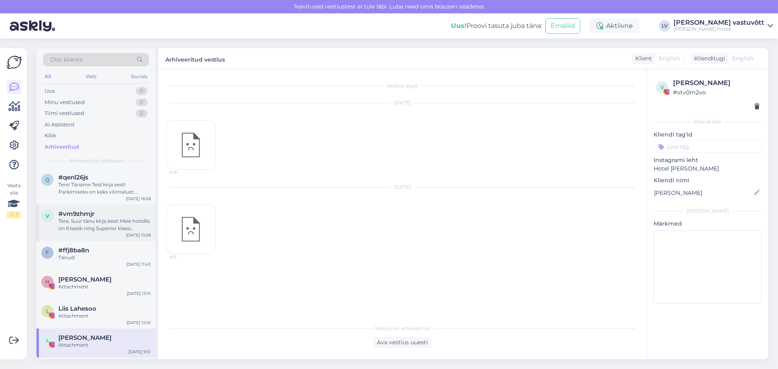
scroll to position [9216, 0]
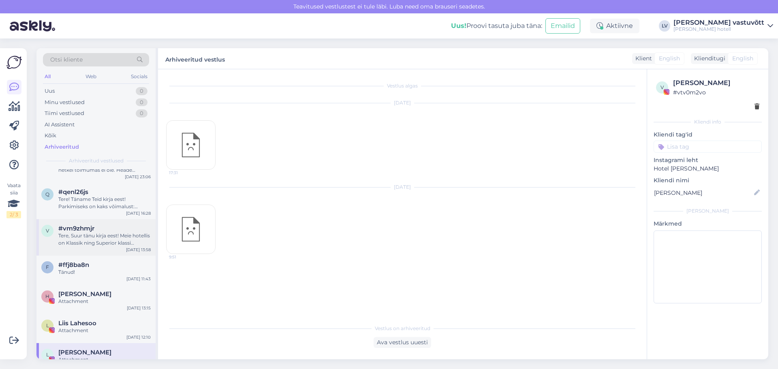
click at [97, 243] on div "Tere, Suur tänu kirja eest! Meie hotellis on Klassik ning Superior klassi toatü…" at bounding box center [104, 239] width 92 height 15
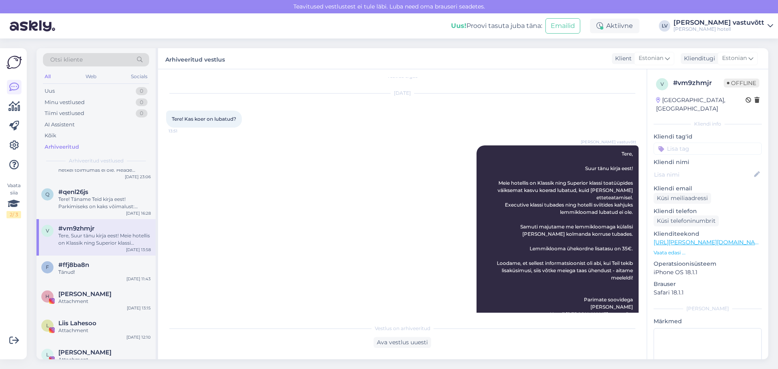
scroll to position [0, 0]
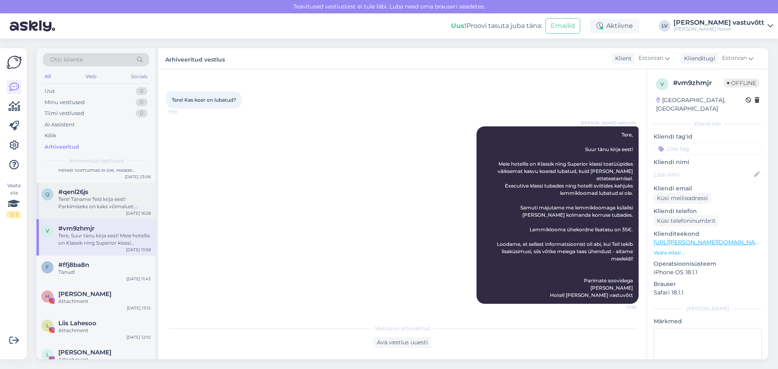
click at [101, 207] on div "Tere! Täname Teid kirja eest! Parkimiseks on kaks võimalust: PARKIMINE GARAAŽIS…" at bounding box center [104, 203] width 92 height 15
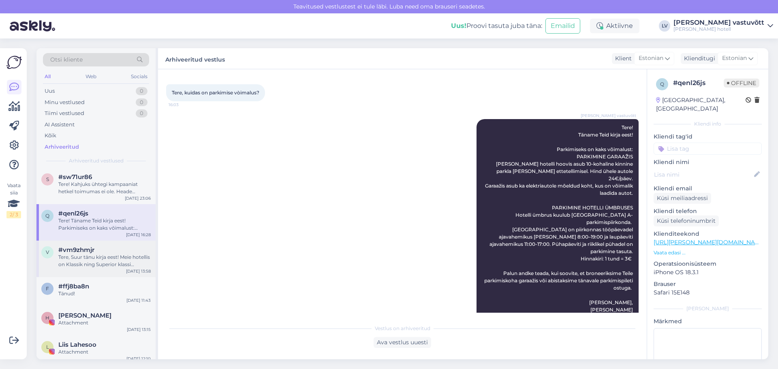
scroll to position [9175, 0]
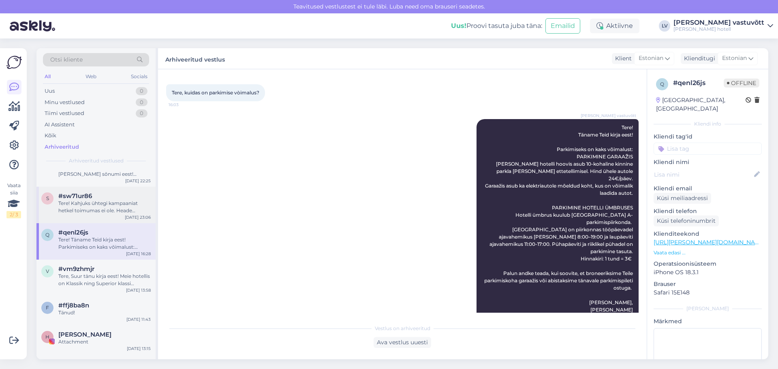
click at [94, 207] on div "Tere! Kahjuks ühtegi kampaaniat hetkel toimumas ei ole. Heade soovidega [PERSON…" at bounding box center [104, 207] width 92 height 15
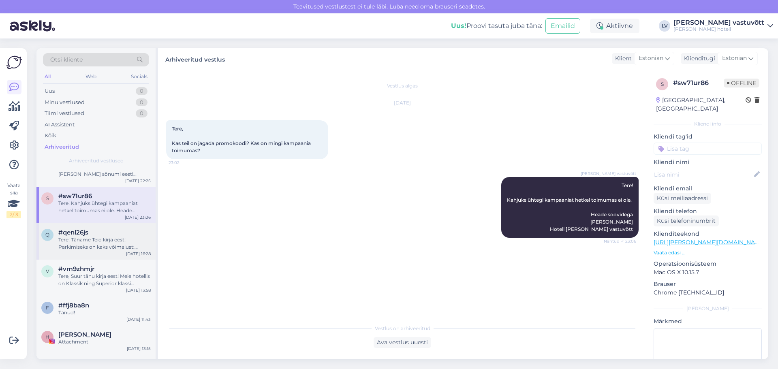
scroll to position [9135, 0]
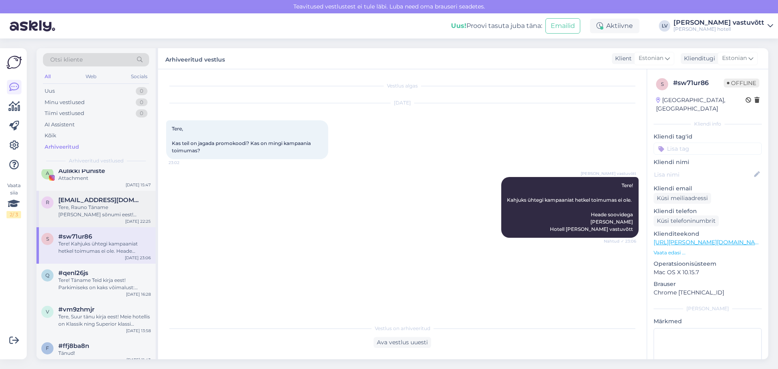
click at [106, 217] on div "Tere, Rauno Täname [PERSON_NAME] sõnumi eest! Kahjuks hotelli täituvuse tõttu s…" at bounding box center [104, 211] width 92 height 15
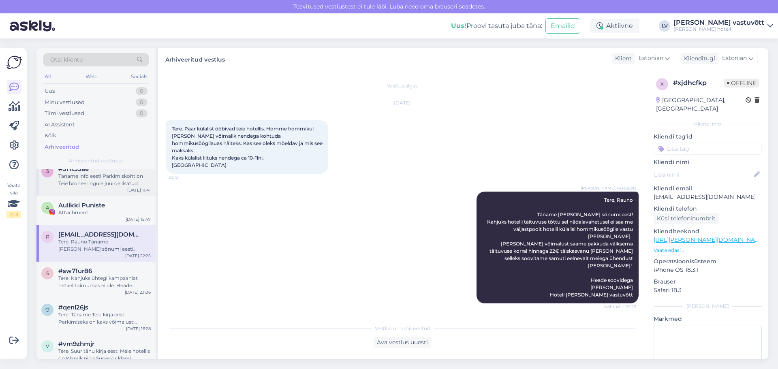
scroll to position [9054, 0]
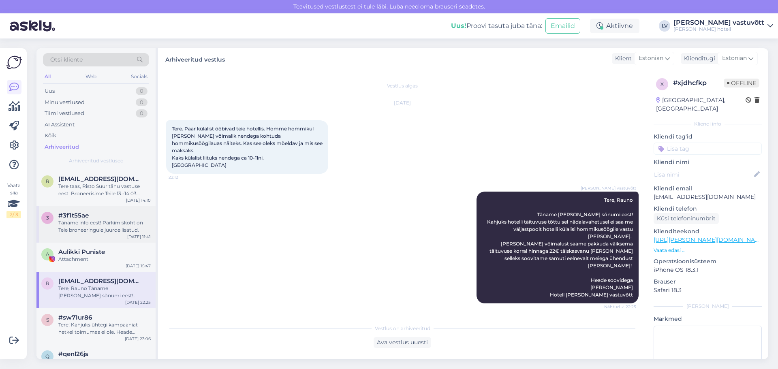
click at [87, 234] on div "3 #3f1t55ae Täname info eest! Parkimiskoht on Teie broneeringule juurde lisatud…" at bounding box center [95, 224] width 119 height 36
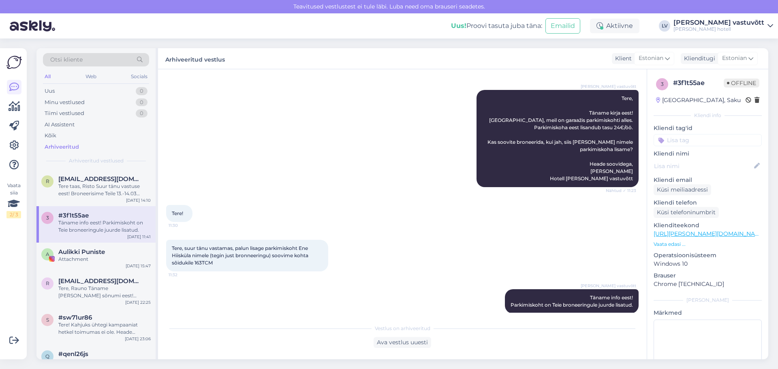
scroll to position [82, 0]
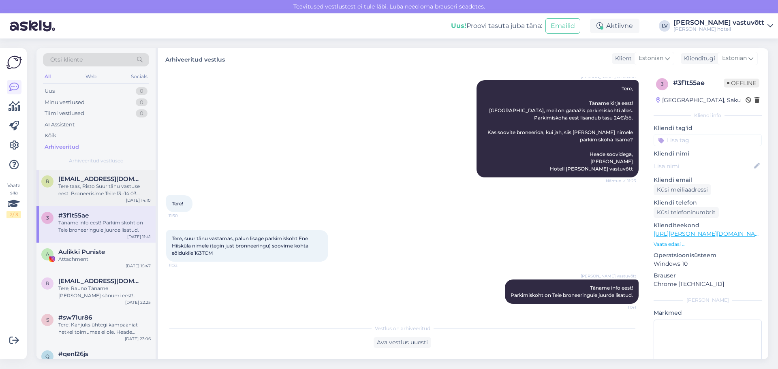
click at [111, 192] on div "Tere taas, Risto Suur tänu vastuse eest! Broneerisime Teile 13.-14.03 kuupäevad…" at bounding box center [104, 190] width 92 height 15
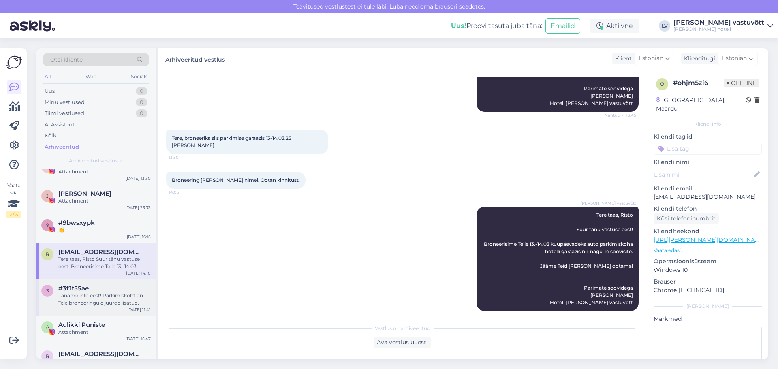
scroll to position [8973, 0]
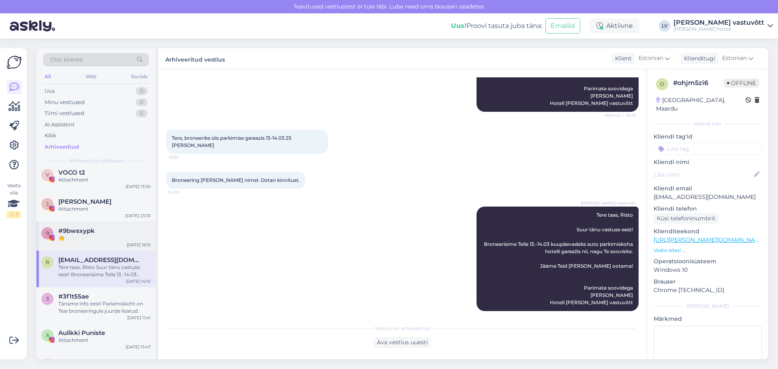
click at [83, 228] on span "#9bwsxypk" at bounding box center [76, 230] width 36 height 7
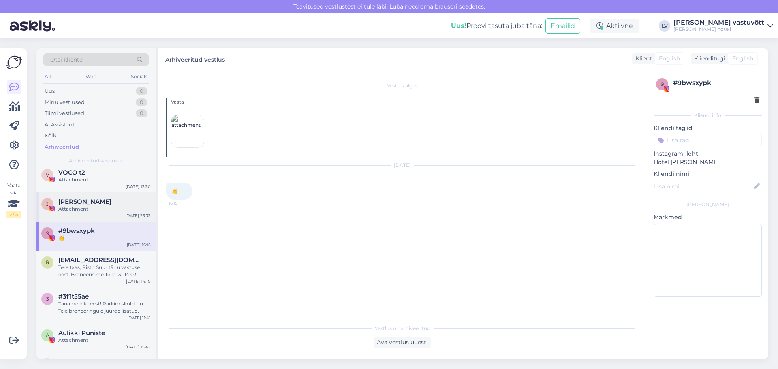
click at [88, 213] on div "J [PERSON_NAME] Attachment [DATE] 23:33" at bounding box center [95, 206] width 119 height 29
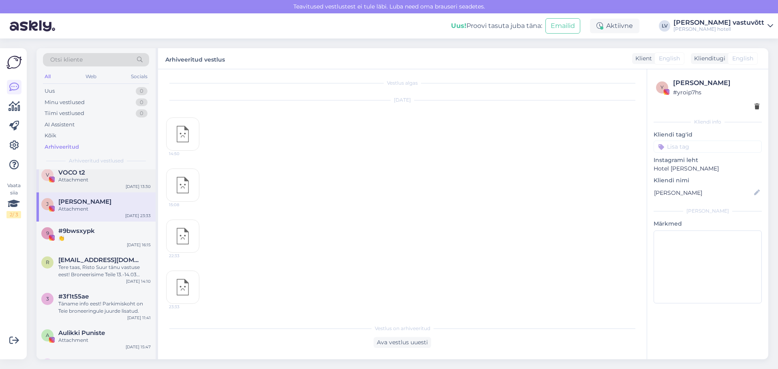
click at [90, 183] on div "Attachment" at bounding box center [104, 179] width 92 height 7
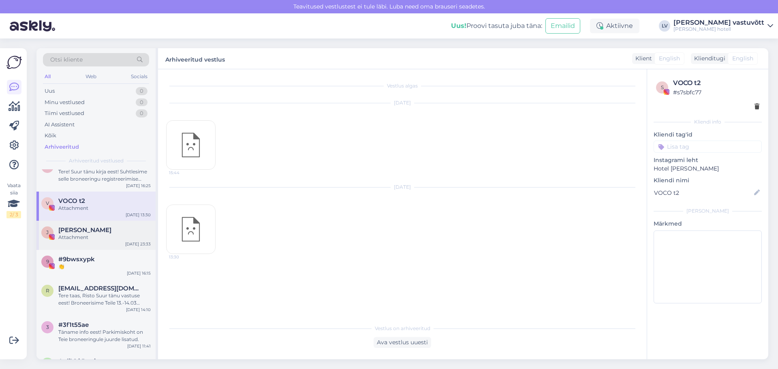
scroll to position [8932, 0]
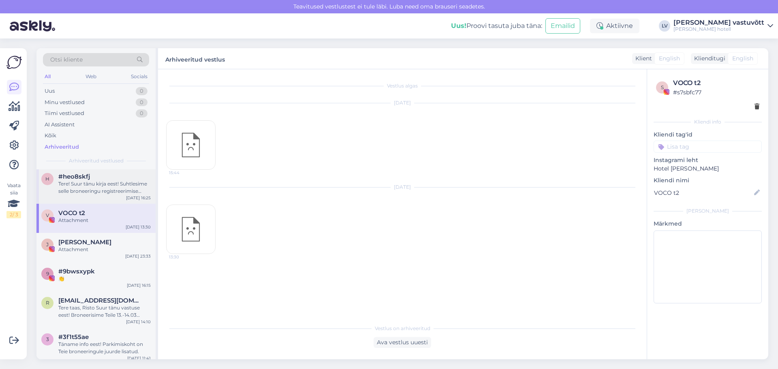
click at [87, 190] on div "Tere! Suur tänu kirja eest! Suhtlesime selle broneeringu registreerimise asjust…" at bounding box center [104, 187] width 92 height 15
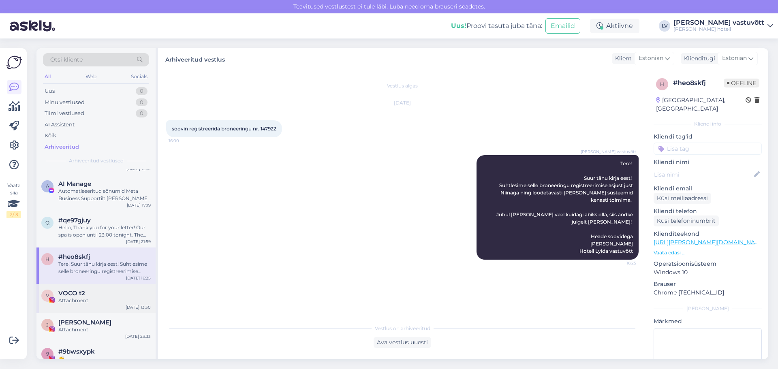
scroll to position [8851, 0]
click at [99, 227] on div "Hello, Thank you for your letter! Our spa is open until 23:00 tonight. The spa …" at bounding box center [104, 232] width 92 height 15
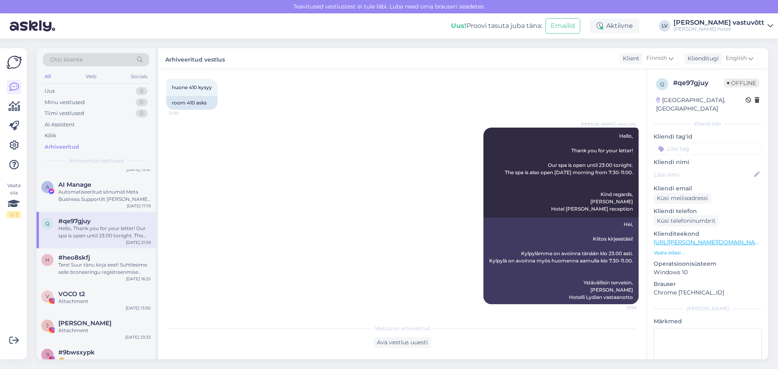
scroll to position [139, 0]
click at [96, 197] on div "Automatiseeritud sõnumid Meta Business Supportilt [PERSON_NAME] saanud arvukalt…" at bounding box center [104, 195] width 92 height 15
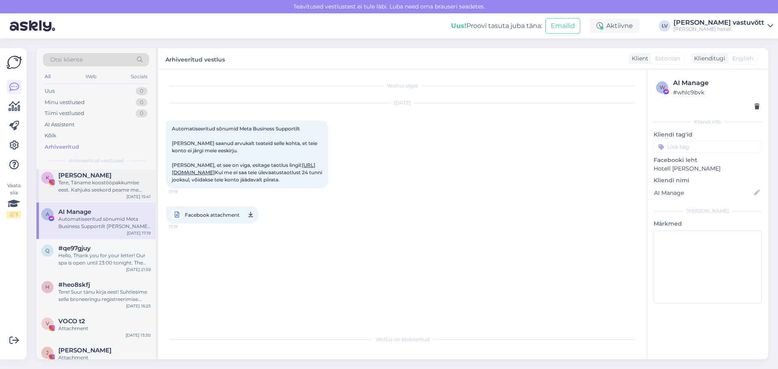
scroll to position [8811, 0]
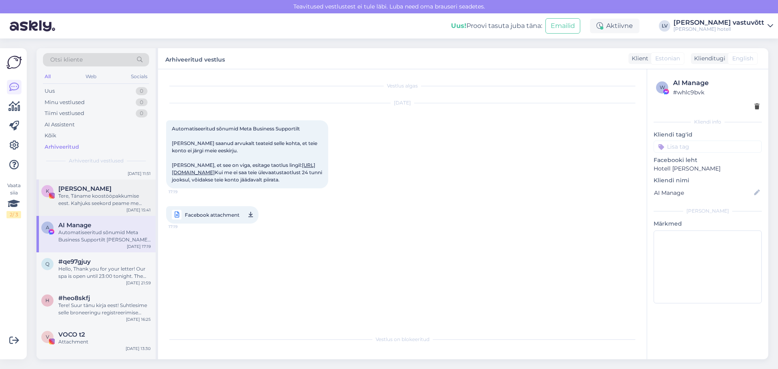
click at [98, 202] on div "Tere, Täname koostööpakkumise eest. Kahjuks seekord peame me koostööst keelduma…" at bounding box center [104, 199] width 92 height 15
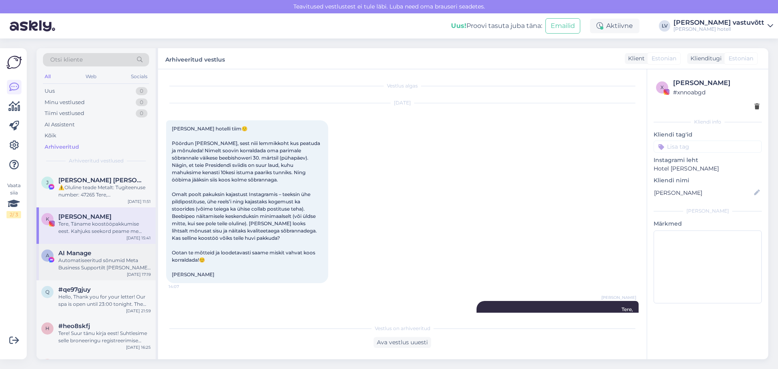
scroll to position [8770, 0]
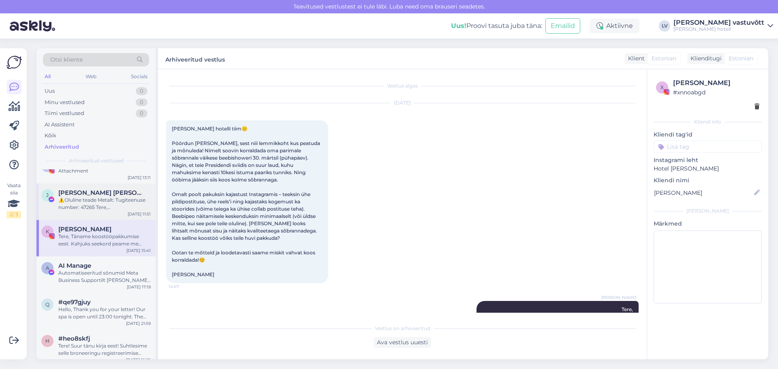
click at [80, 207] on div "⚠️Oluline teade Metalt: Tugiteenuse number: 47265 Tere, [GEOGRAPHIC_DATA][PERSO…" at bounding box center [104, 203] width 92 height 15
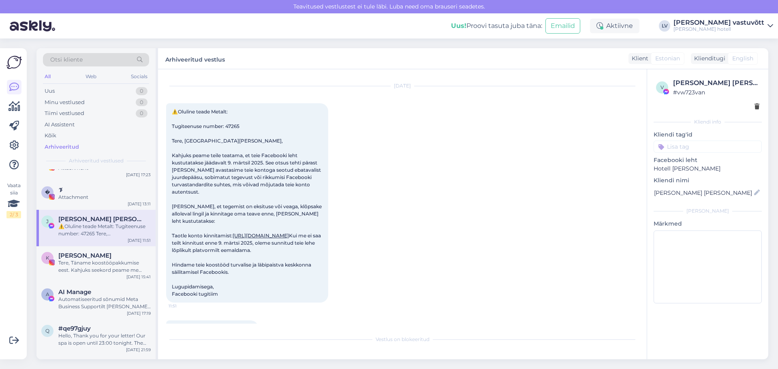
scroll to position [8730, 0]
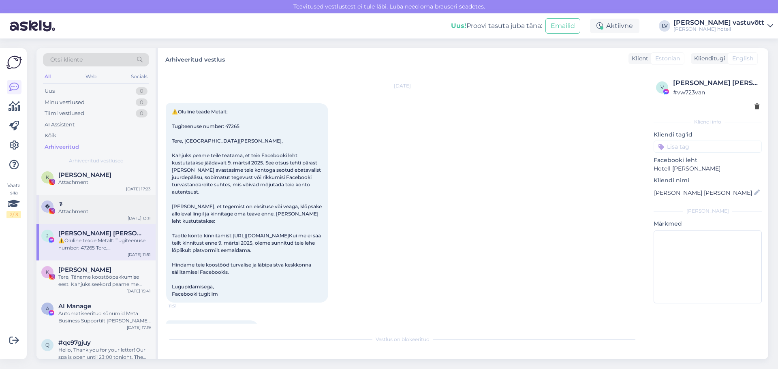
click at [85, 211] on div "Attachment" at bounding box center [104, 211] width 92 height 7
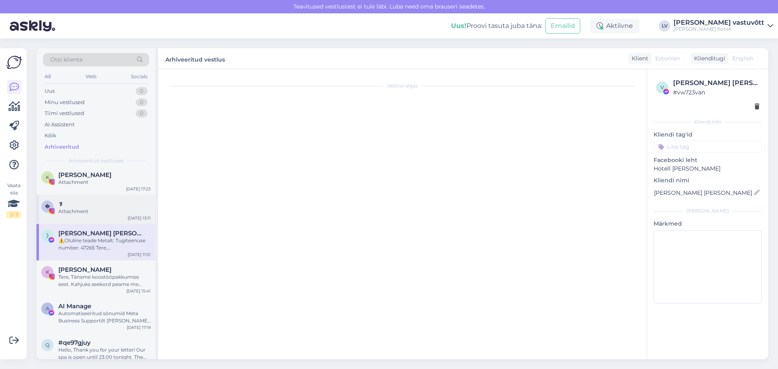
scroll to position [0, 0]
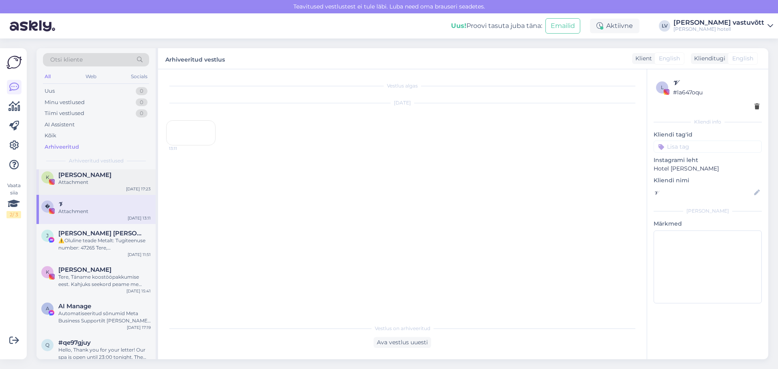
click at [90, 188] on div "K [PERSON_NAME] Attachment [DATE] 17:23" at bounding box center [95, 180] width 119 height 29
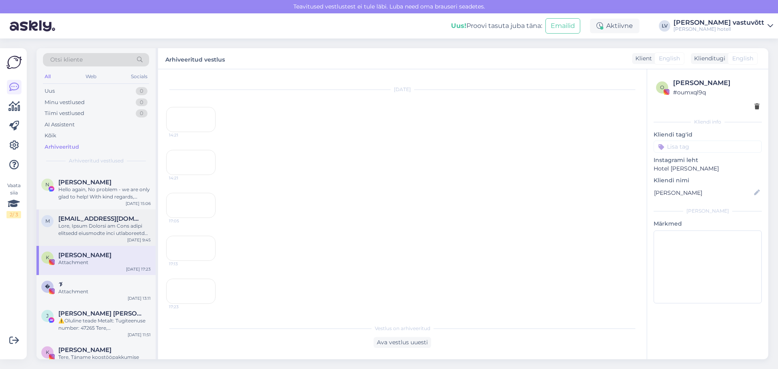
scroll to position [8649, 0]
click at [98, 228] on div at bounding box center [104, 230] width 92 height 15
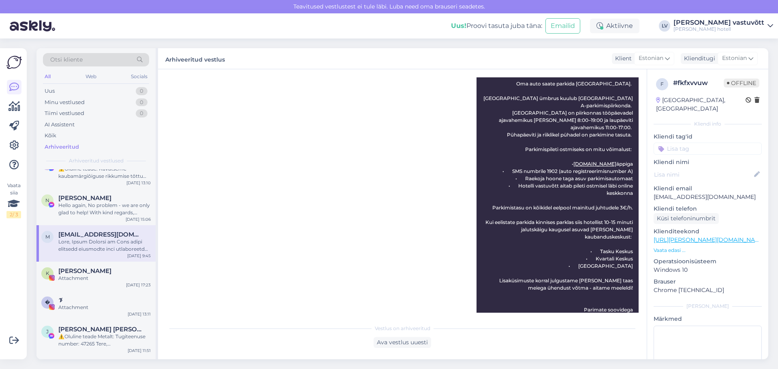
scroll to position [8608, 0]
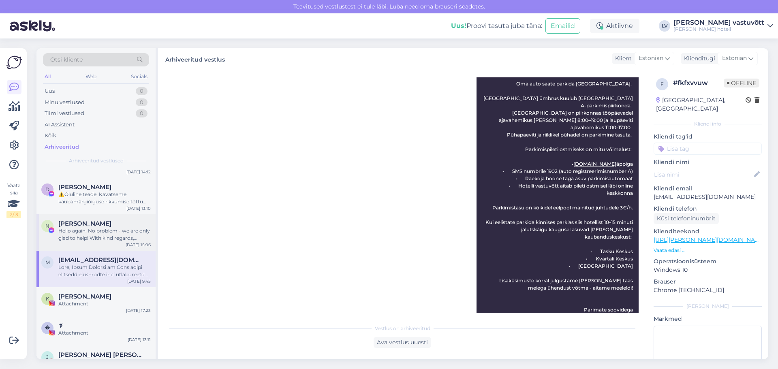
click at [90, 237] on div "Hello again, No problem - we are only glad to help! With kind regards, [PERSON_…" at bounding box center [104, 234] width 92 height 15
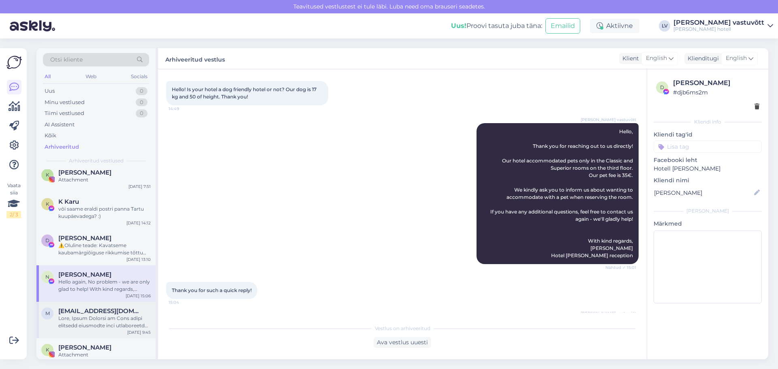
scroll to position [8487, 0]
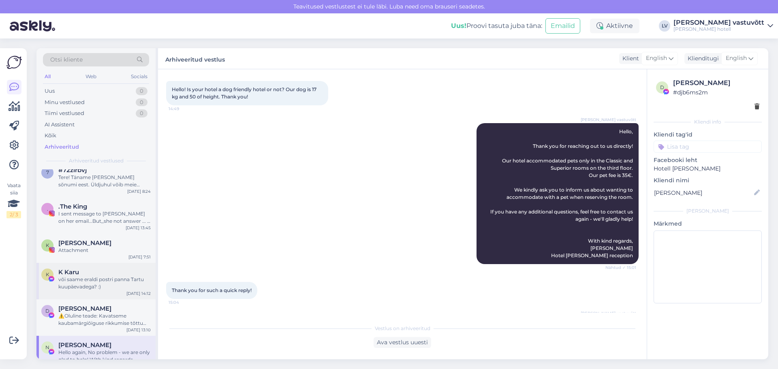
click at [97, 289] on div "või saame eraldi postri panna Tartu kuupäevadega? :)" at bounding box center [104, 283] width 92 height 15
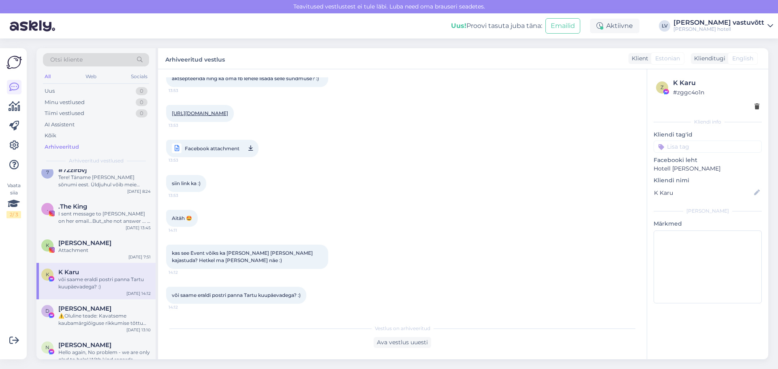
scroll to position [72, 0]
click at [100, 238] on div "K [PERSON_NAME] Attachment [DATE] 7:51" at bounding box center [95, 248] width 119 height 29
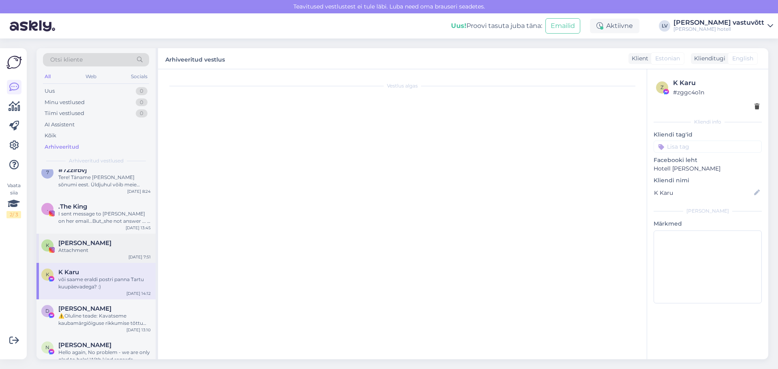
scroll to position [0, 0]
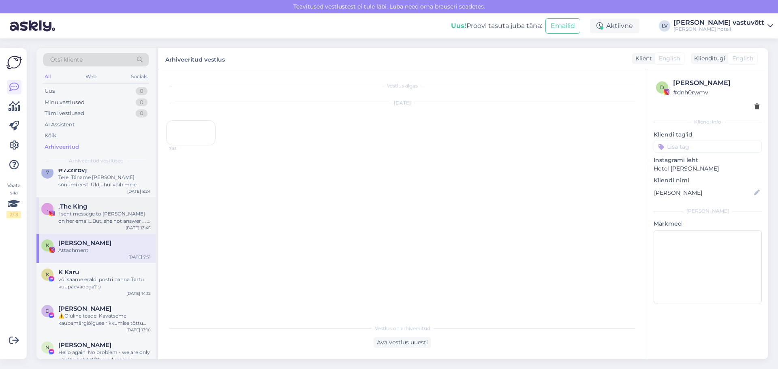
click at [96, 224] on div "I sent message to [PERSON_NAME] on her email...But,,she not answer ... I need h…" at bounding box center [104, 217] width 92 height 15
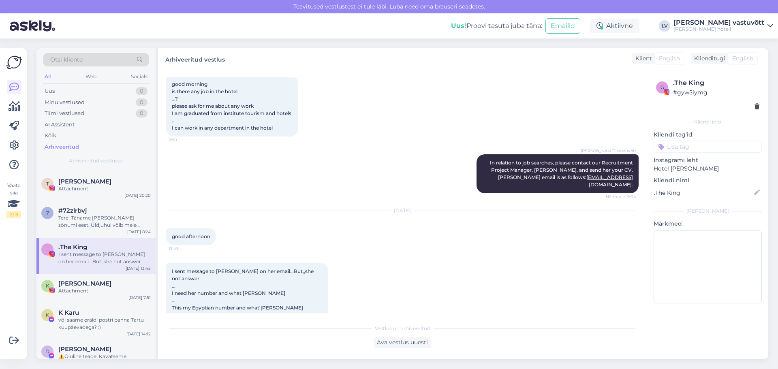
scroll to position [134, 0]
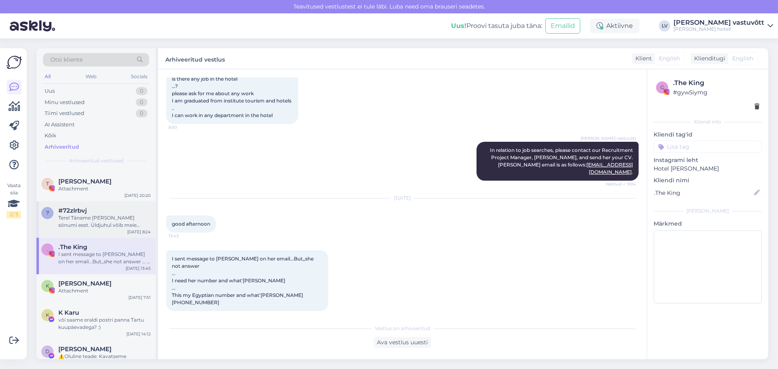
click at [91, 220] on div "Tere! Täname [PERSON_NAME] sõnumi eest. Üldjuhul võib meie juurde tulla hommiku…" at bounding box center [104, 221] width 92 height 15
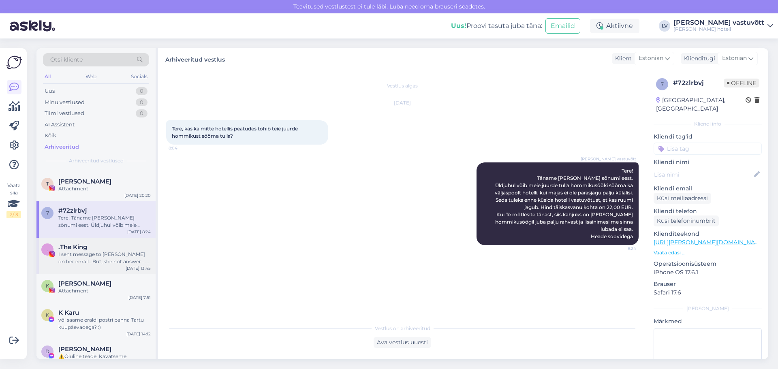
scroll to position [8406, 0]
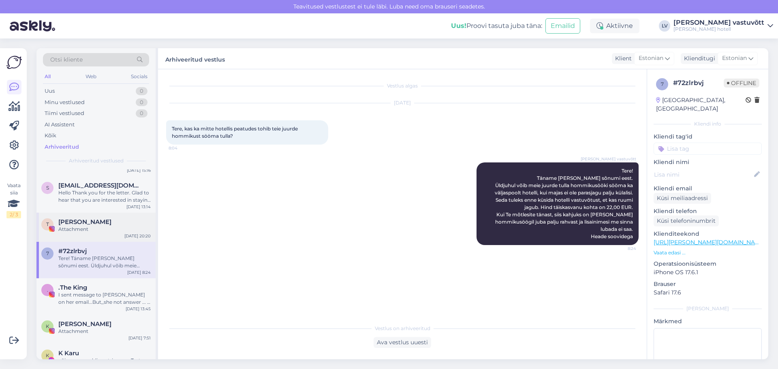
click at [86, 230] on div "Attachment" at bounding box center [104, 229] width 92 height 7
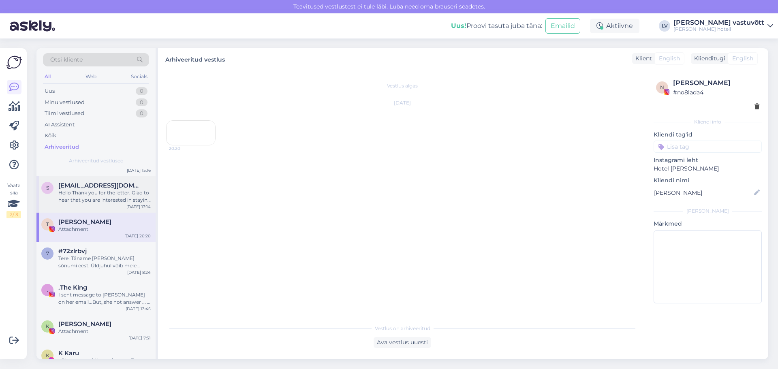
click at [104, 197] on div "Hello Thank you for the letter. Glad to hear that you are interested in staying…" at bounding box center [104, 196] width 92 height 15
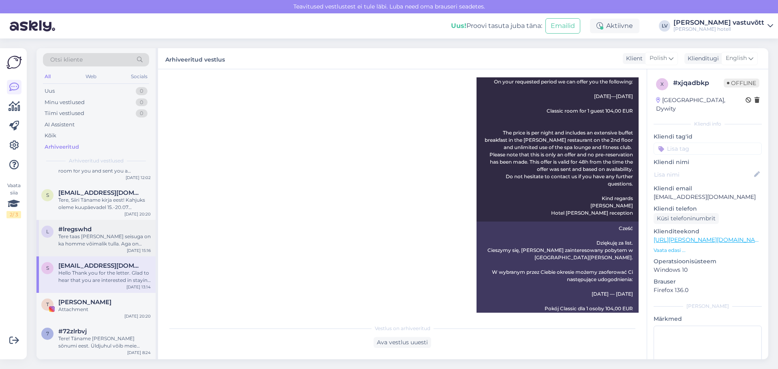
scroll to position [8325, 0]
click at [93, 254] on div "l #lregswhd Tere taas [PERSON_NAME] seisuga on ka homme võimalik tulla. Aga on …" at bounding box center [95, 239] width 119 height 36
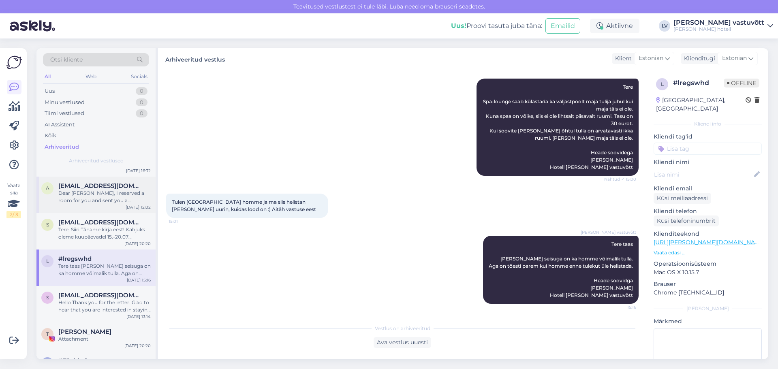
scroll to position [8284, 0]
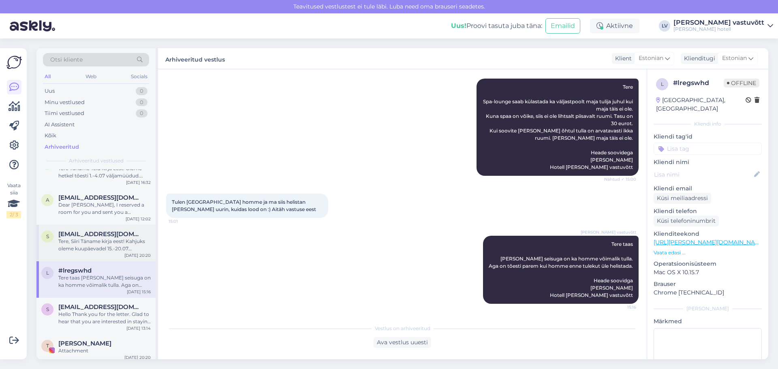
click at [84, 229] on div "s [EMAIL_ADDRESS][DOMAIN_NAME] [PERSON_NAME], [PERSON_NAME] Täname kirja eest! …" at bounding box center [95, 243] width 119 height 36
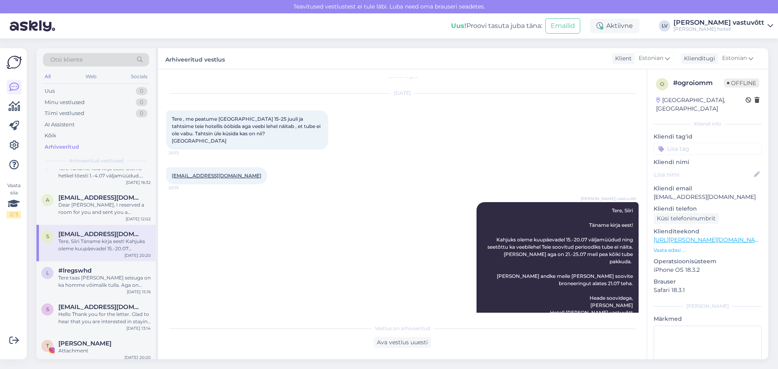
scroll to position [0, 0]
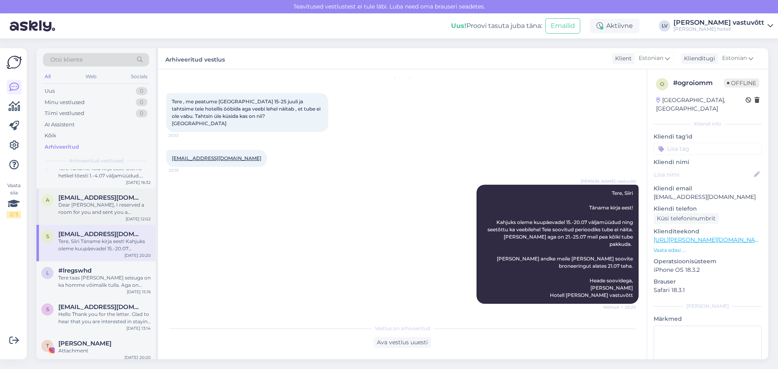
click at [104, 195] on span "[EMAIL_ADDRESS][DOMAIN_NAME]" at bounding box center [100, 197] width 84 height 7
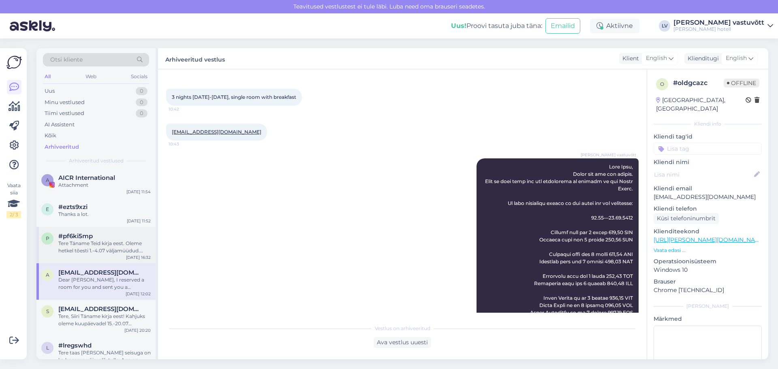
scroll to position [8203, 0]
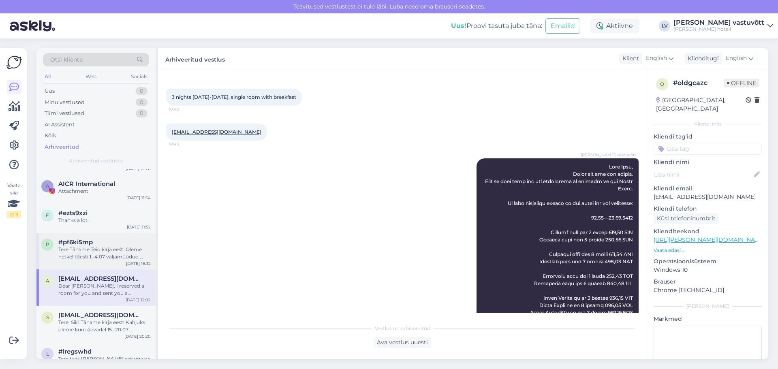
click at [55, 244] on div "p #pf6ki5mp Tere Täname Teid kirja eest. Oleme hetkel tõesti 1.-4.07 väljamüüdu…" at bounding box center [95, 250] width 109 height 22
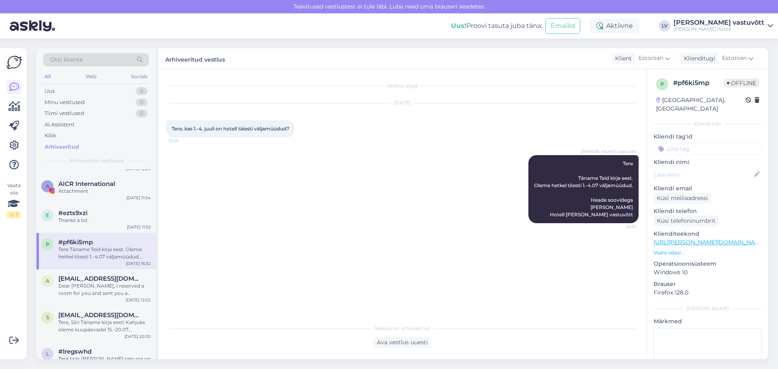
scroll to position [8163, 0]
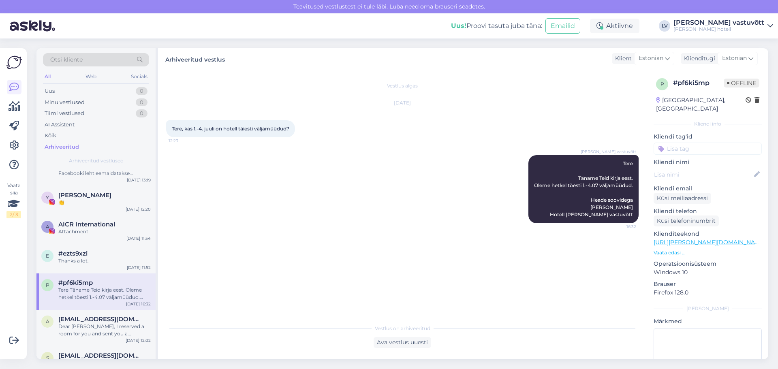
click at [109, 256] on div "#ezts9xzi" at bounding box center [104, 253] width 92 height 7
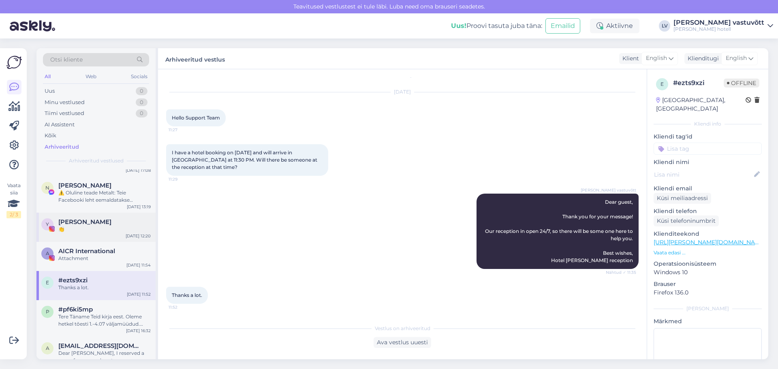
scroll to position [8122, 0]
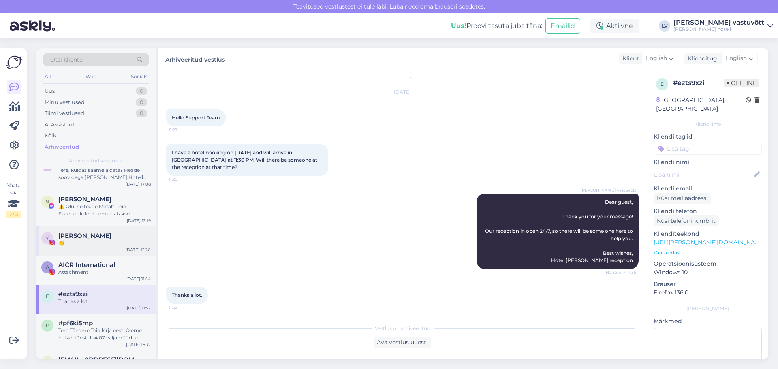
click at [101, 250] on div "Y [PERSON_NAME] 👏 [DATE] 12:20" at bounding box center [95, 240] width 119 height 29
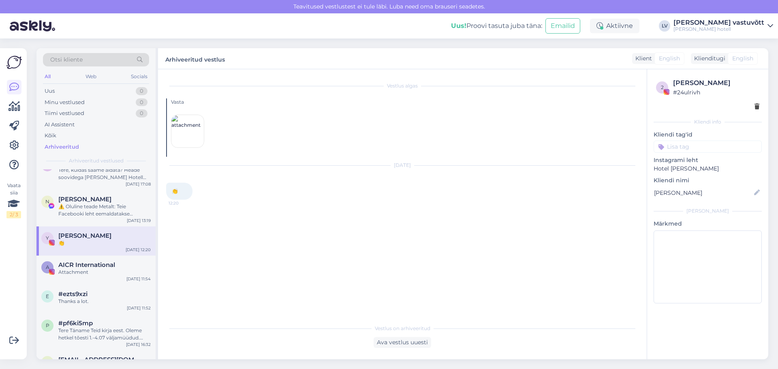
scroll to position [0, 0]
click at [105, 263] on span "AICR International" at bounding box center [86, 264] width 57 height 7
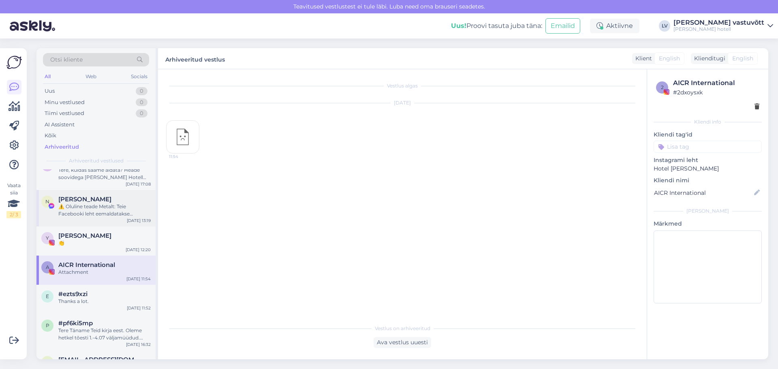
click at [111, 214] on div "⚠️ Oluline teade Metalt: Teie Facebooki leht eemaldatakse jäädavalt meie kaubam…" at bounding box center [104, 210] width 92 height 15
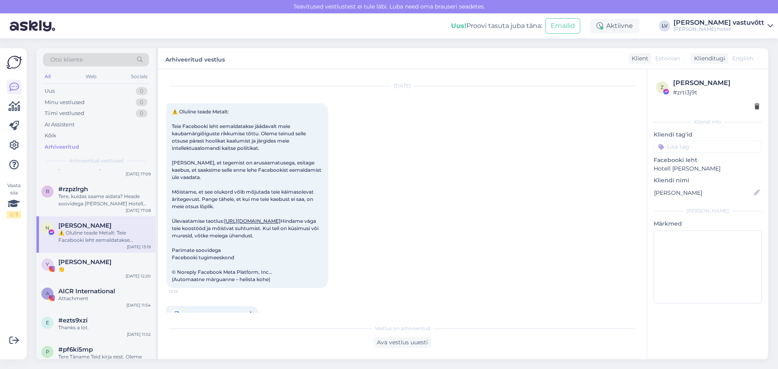
scroll to position [8082, 0]
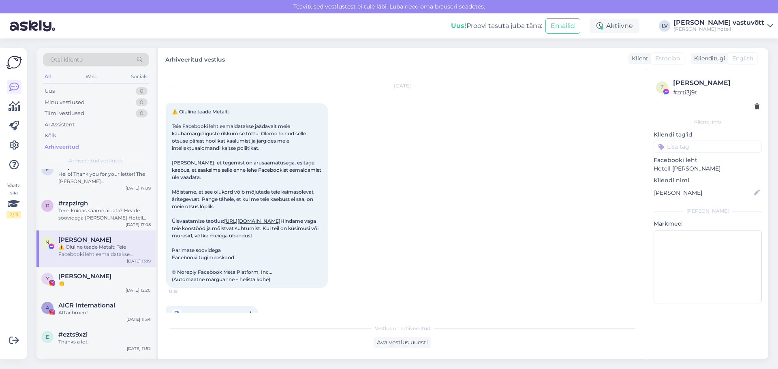
click at [113, 217] on div "Tere, kuidas saame aidata? Heade soovidega [PERSON_NAME] Hotell [PERSON_NAME] v…" at bounding box center [104, 214] width 92 height 15
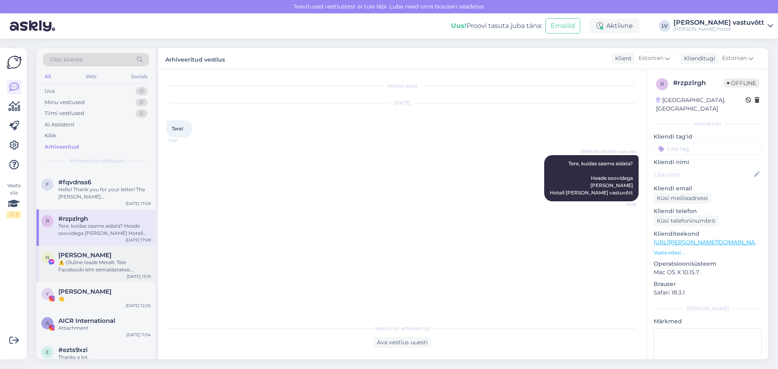
scroll to position [8041, 0]
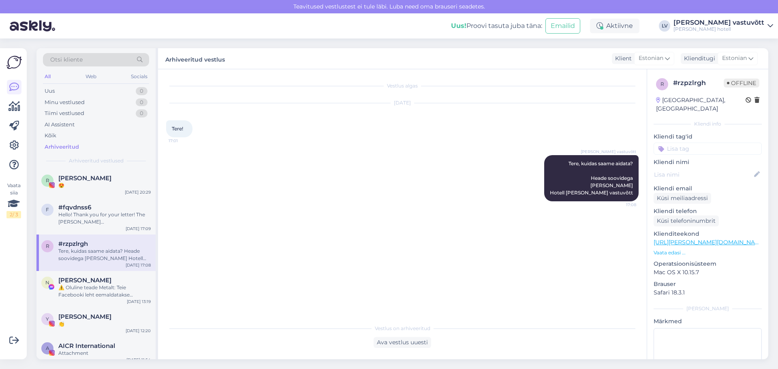
click at [93, 240] on div "r #rzpzlrgh Tere, kuidas saame aidata? Heade soovidega [PERSON_NAME] Hotell [PE…" at bounding box center [95, 252] width 119 height 36
click at [96, 227] on div "f #fqvdnss6 Hello! Thank you for your letter! The [PERSON_NAME][GEOGRAPHIC_DATA…" at bounding box center [95, 216] width 119 height 36
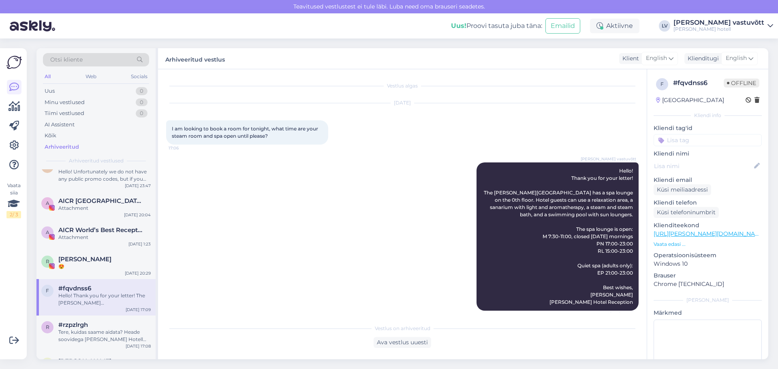
scroll to position [7, 0]
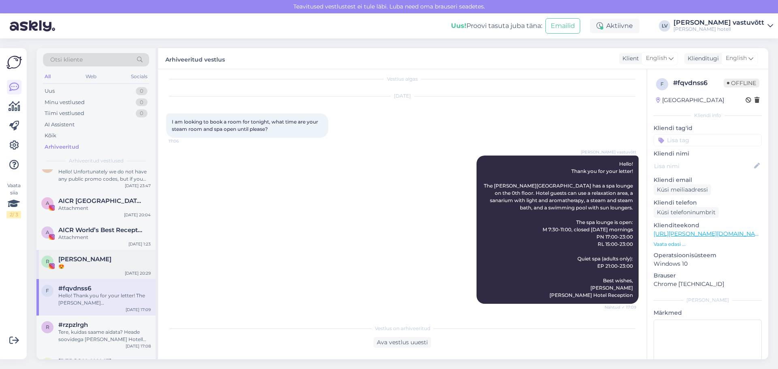
click at [89, 264] on div "😍" at bounding box center [104, 266] width 92 height 7
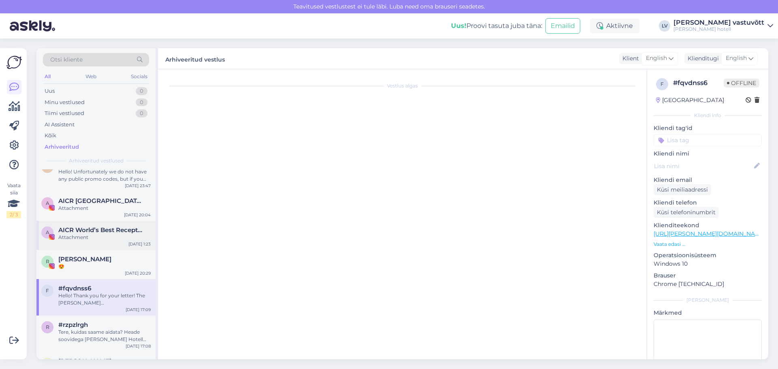
scroll to position [0, 0]
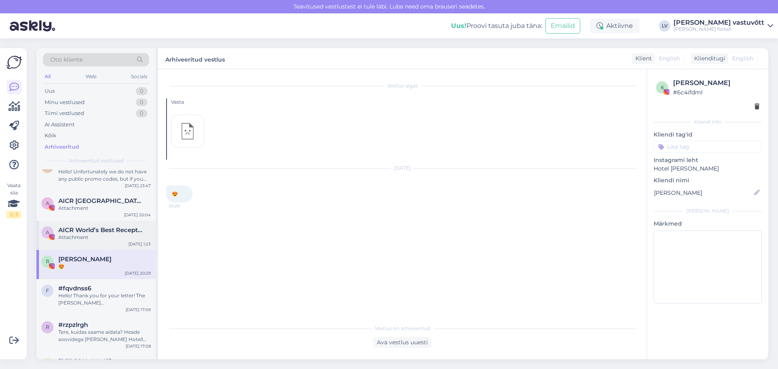
click at [92, 231] on span "AICR World’s Best Receptionist by [PERSON_NAME]" at bounding box center [100, 229] width 84 height 7
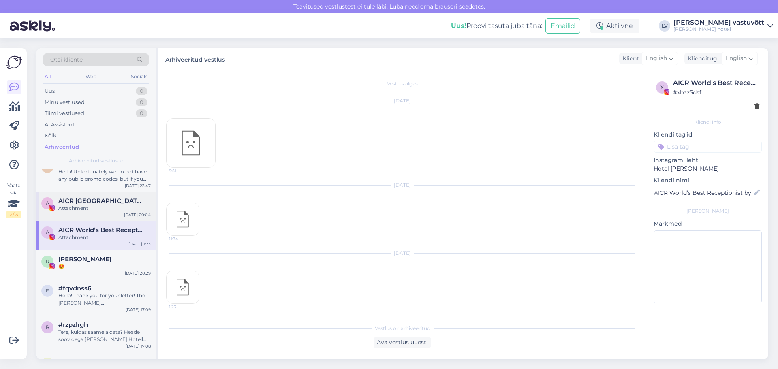
click at [98, 209] on div "Attachment" at bounding box center [104, 208] width 92 height 7
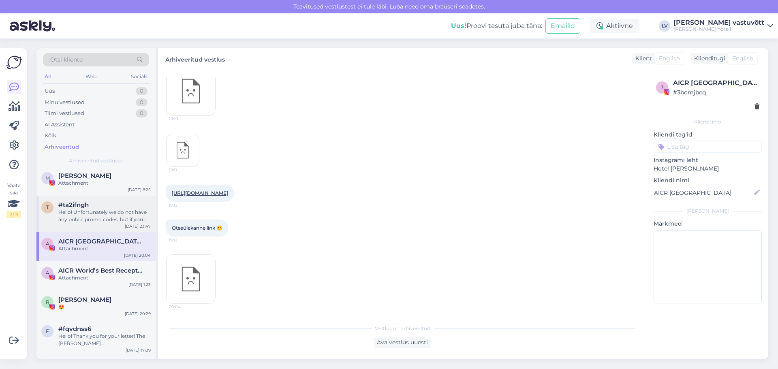
click at [100, 210] on div "Hello! Unfortunately we do not have any public promo codes, but if you make a d…" at bounding box center [104, 216] width 92 height 15
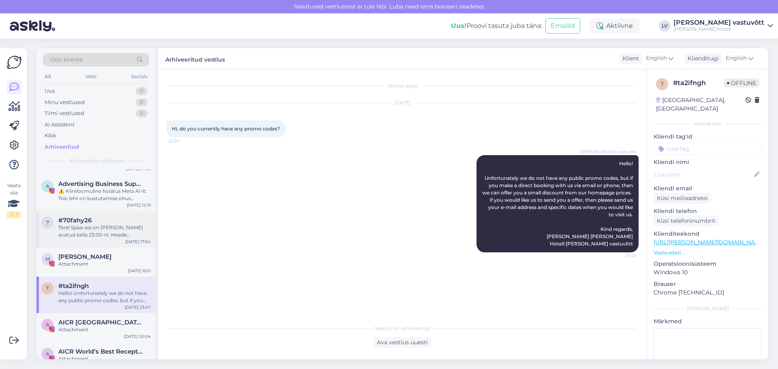
click at [100, 235] on div "Tere! Spaa-ala on [PERSON_NAME] avatud kella 23:00-ni. Heade soovidega, [PERSON…" at bounding box center [104, 231] width 92 height 15
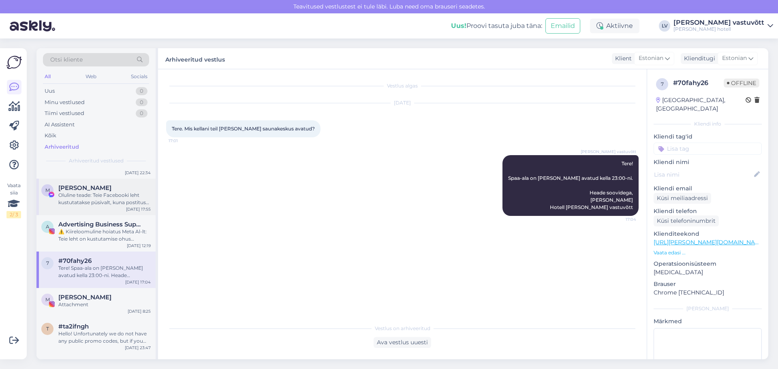
click at [108, 196] on div "Oluline teade: Teie Facebooki leht kustutatakse püsivalt, kuna postitus rikub m…" at bounding box center [104, 199] width 92 height 15
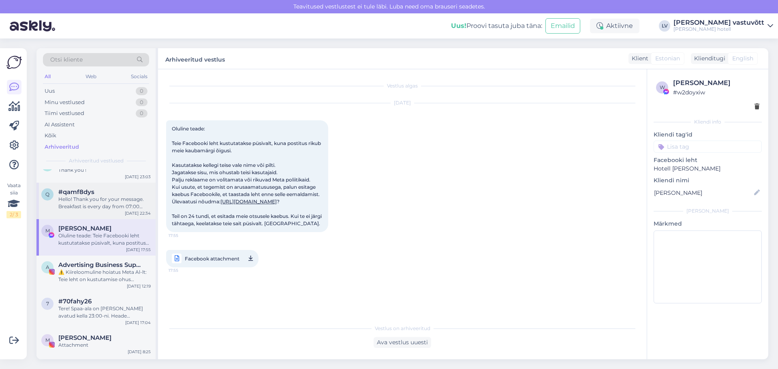
click at [99, 206] on div "Hello! Thank you for your message. Breakfast is every day from 07:00 until 11:0…" at bounding box center [104, 203] width 92 height 15
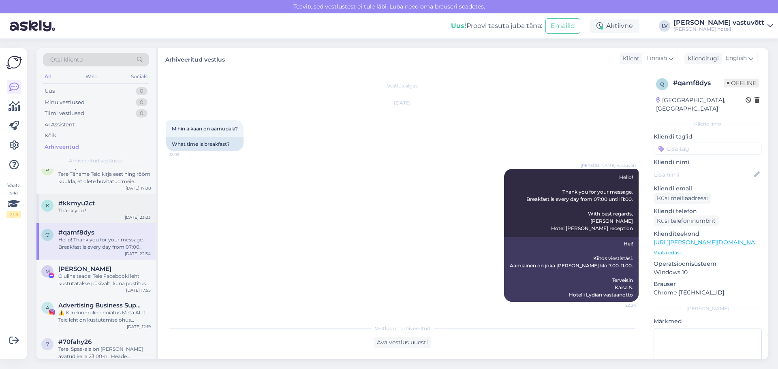
click at [86, 208] on div "Thank you !" at bounding box center [104, 210] width 92 height 7
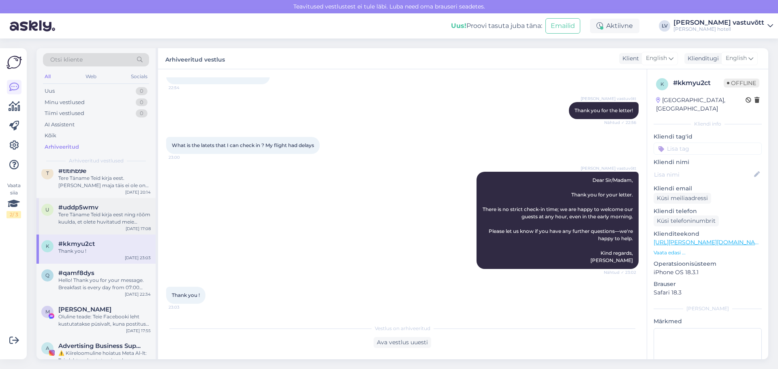
click at [98, 223] on div "Tere Täname Teid kirja eest ning rõõm kuulda, et olete huvitatud meie kinkekaar…" at bounding box center [104, 218] width 92 height 15
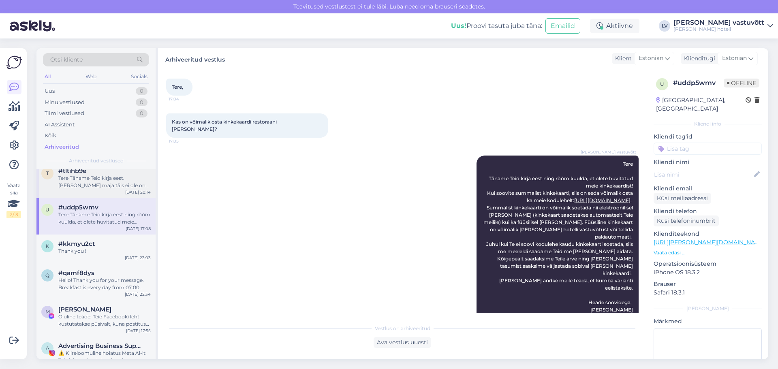
click at [100, 187] on div "Tere Täname Teid kirja eest. [PERSON_NAME] maja täis ei ole on võimalik tulla k…" at bounding box center [104, 182] width 92 height 15
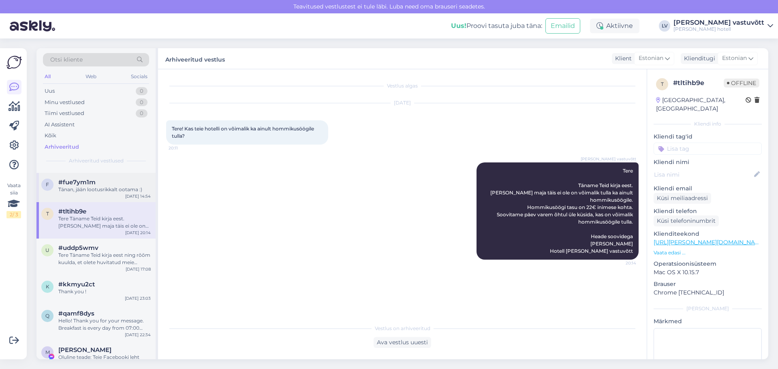
click at [109, 192] on div "Tänan, jään lootusrikkalt ootama :)" at bounding box center [104, 189] width 92 height 7
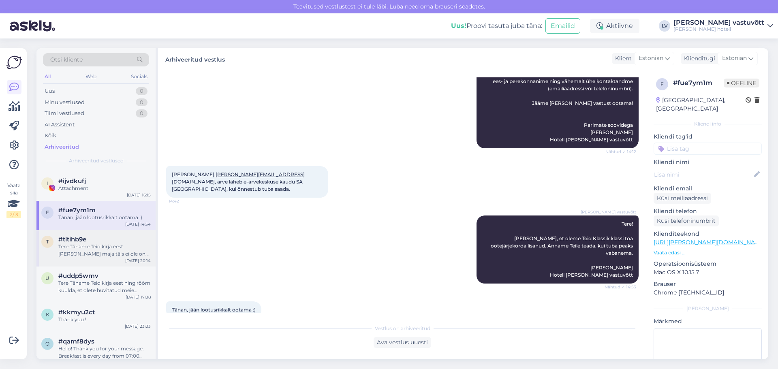
scroll to position [7555, 0]
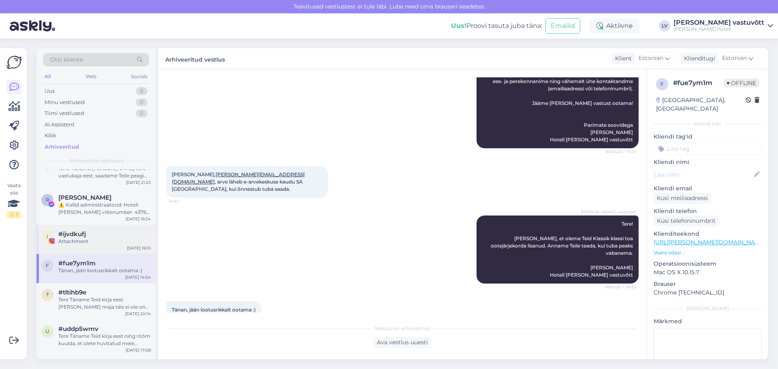
click at [90, 249] on div "i #ijvdkufj Attachment [DATE] 16:15" at bounding box center [95, 239] width 119 height 29
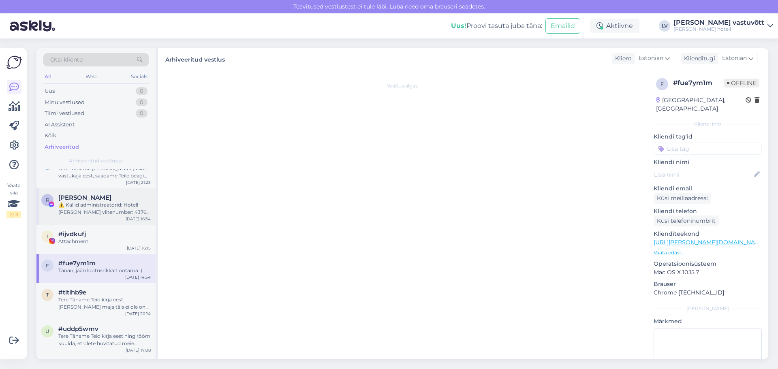
scroll to position [0, 0]
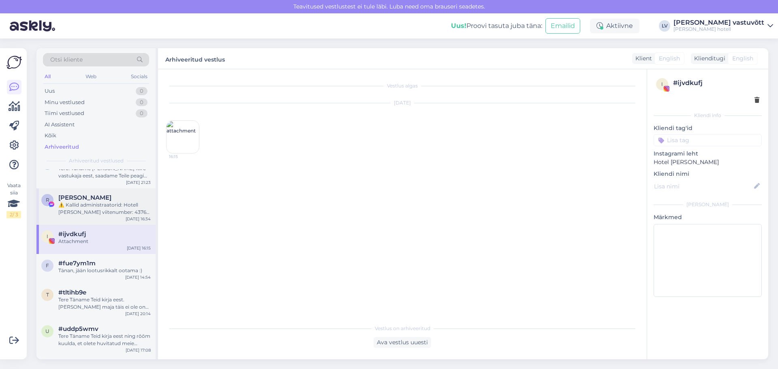
click at [102, 218] on div "R [PERSON_NAME] ⚠️ Kallid administraatorid: Hotell [PERSON_NAME] viitenumber: 4…" at bounding box center [95, 206] width 119 height 36
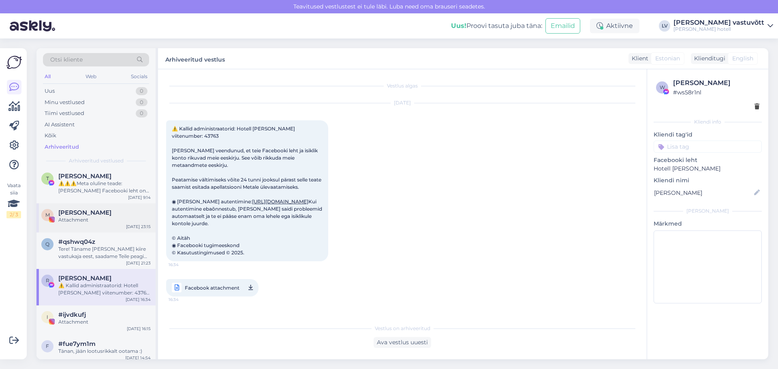
scroll to position [7474, 0]
click at [103, 216] on span "[PERSON_NAME]" at bounding box center [84, 212] width 53 height 7
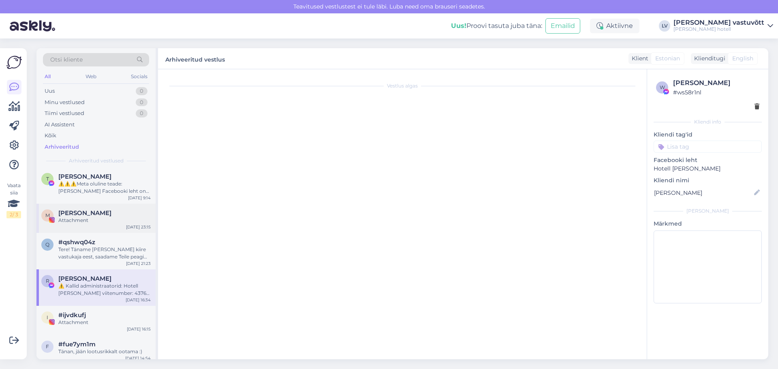
scroll to position [0, 0]
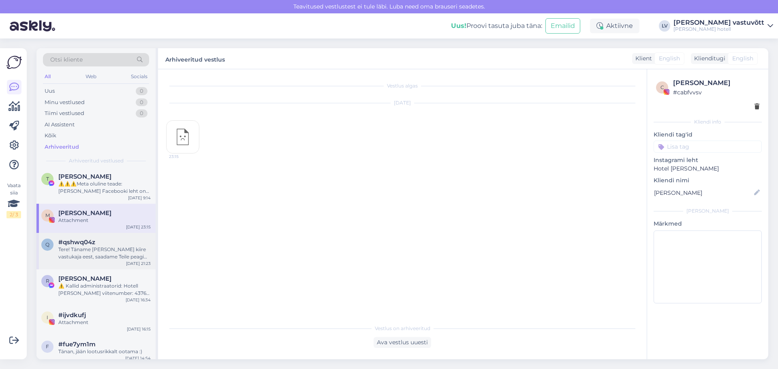
click at [107, 234] on div "q #qshwq04z Tere! Täname [PERSON_NAME] kiire vastukaja eest, saadame Teile peag…" at bounding box center [95, 251] width 119 height 36
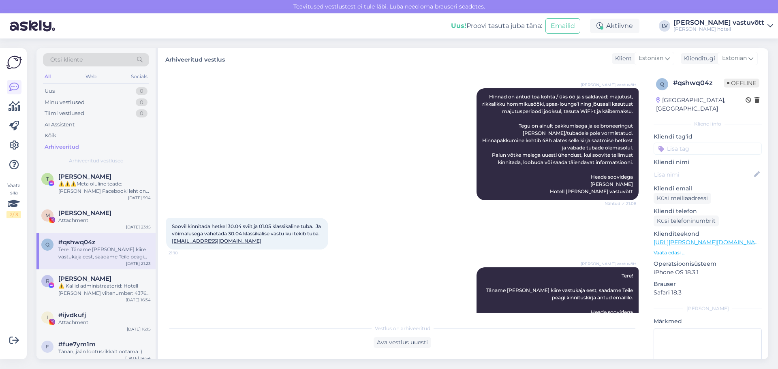
scroll to position [526, 0]
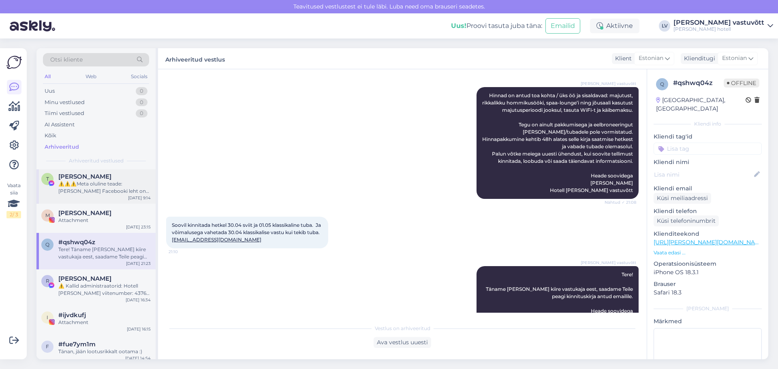
click at [79, 177] on span "[PERSON_NAME]" at bounding box center [84, 176] width 53 height 7
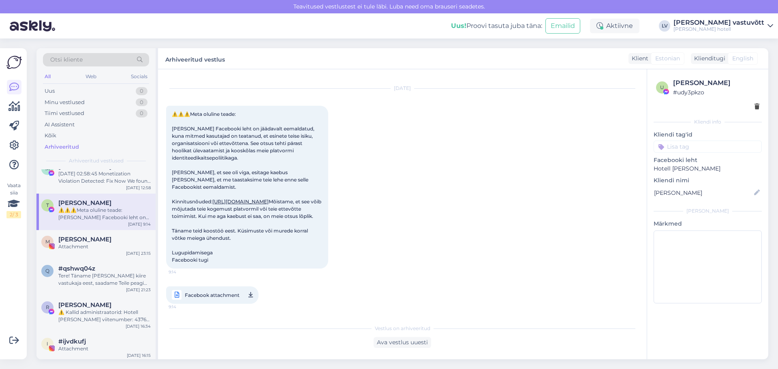
scroll to position [7434, 0]
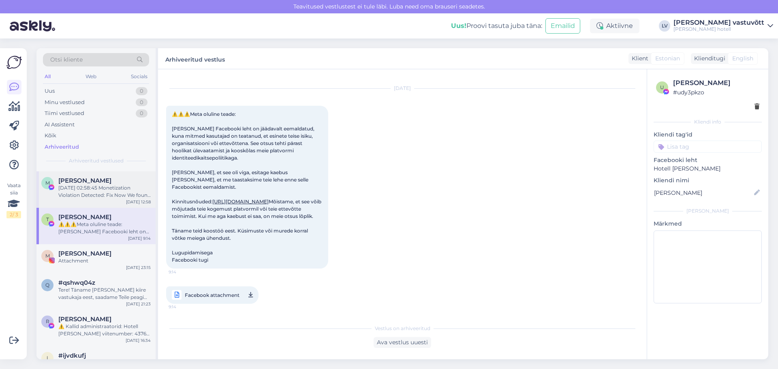
click at [91, 200] on div "M [PERSON_NAME] [DATE] 02:58:45 Monetization Violation Detected: Fix Now We fou…" at bounding box center [95, 189] width 119 height 36
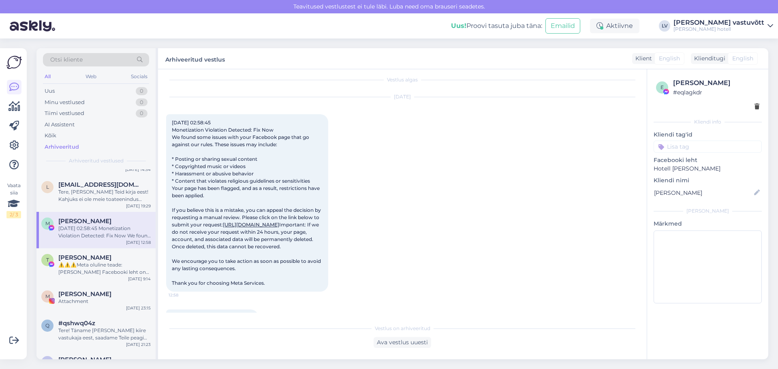
scroll to position [0, 0]
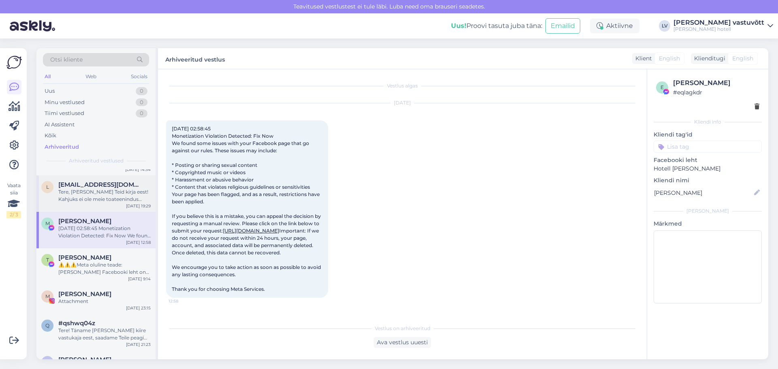
click at [83, 205] on div "l [EMAIL_ADDRESS][DOMAIN_NAME] Tere, [PERSON_NAME] Teid kirja eest! Kahjuks ei …" at bounding box center [95, 193] width 119 height 36
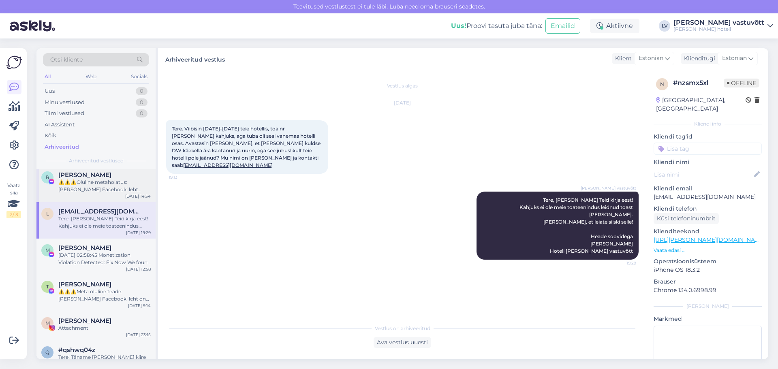
scroll to position [7353, 0]
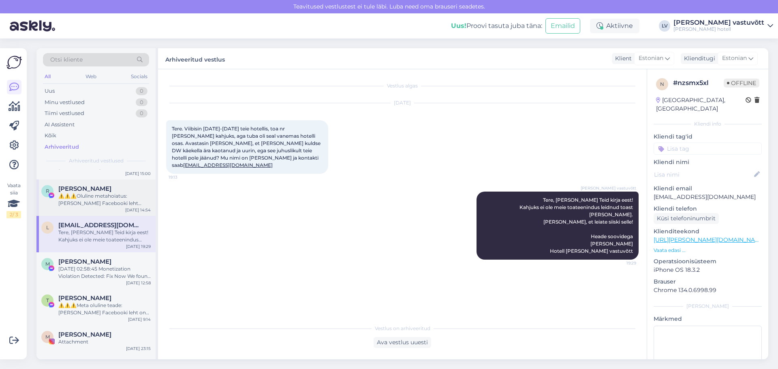
click at [91, 206] on div "⚠️⚠️⚠️Oluline metahoiatus: [PERSON_NAME] Facebooki leht kustutatakse jäädavalt …" at bounding box center [104, 199] width 92 height 15
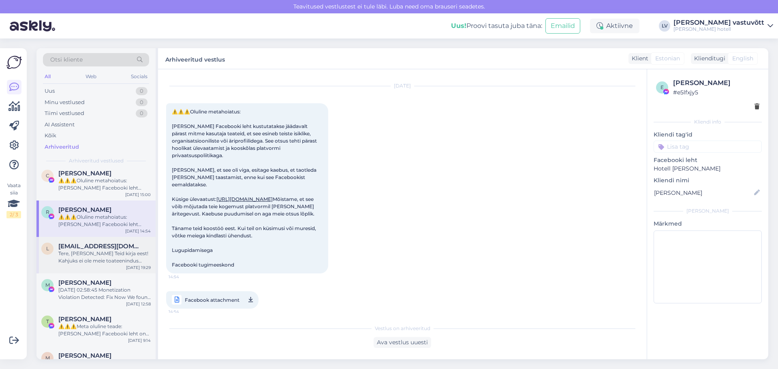
scroll to position [7312, 0]
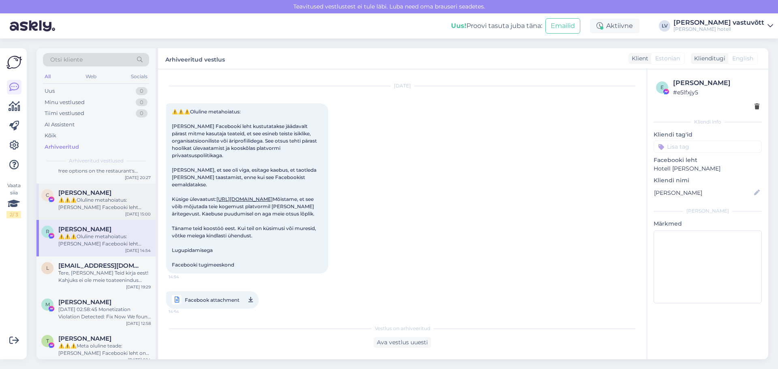
click at [85, 211] on div "⚠️⚠️⚠️Oluline metahoiatus: [PERSON_NAME] Facebooki leht kustutatakse jäädavalt …" at bounding box center [104, 203] width 92 height 15
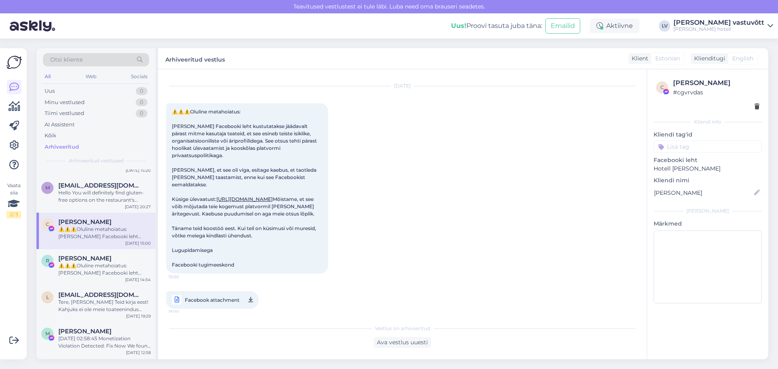
scroll to position [7272, 0]
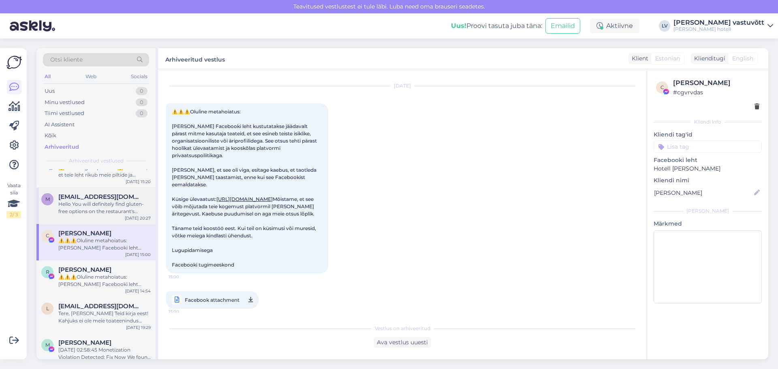
click at [78, 213] on div "Hello You will definitely find gluten-free options on the restaurant's menu. Yo…" at bounding box center [104, 207] width 92 height 15
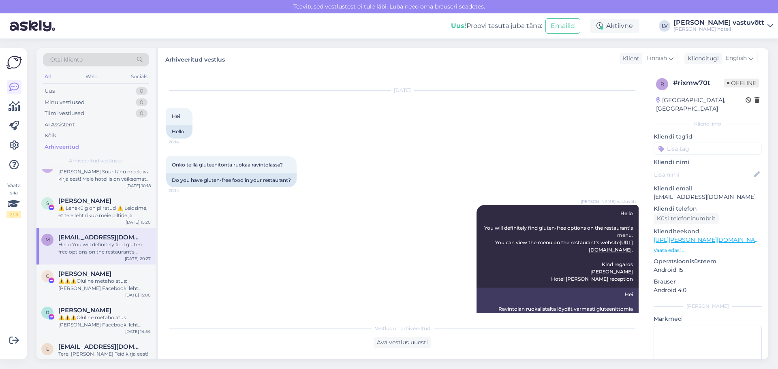
scroll to position [0, 0]
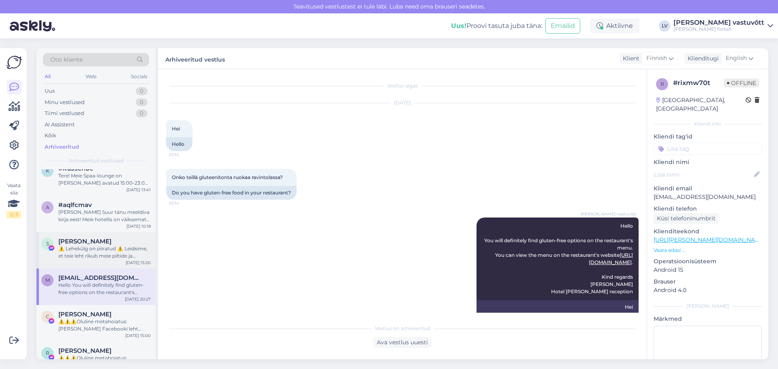
click at [104, 245] on div "⚠️ Lehekülg on piiratud ⚠️ Leidsime, et teie leht rikub meie piltide ja videote…" at bounding box center [104, 252] width 92 height 15
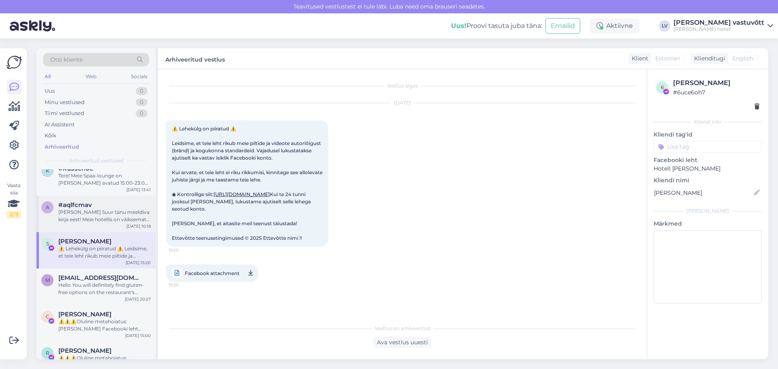
click at [88, 209] on div "[PERSON_NAME] Suur tänu meeldiva kirja eest! Meie hotellis on väiksemat kasvu l…" at bounding box center [104, 216] width 92 height 15
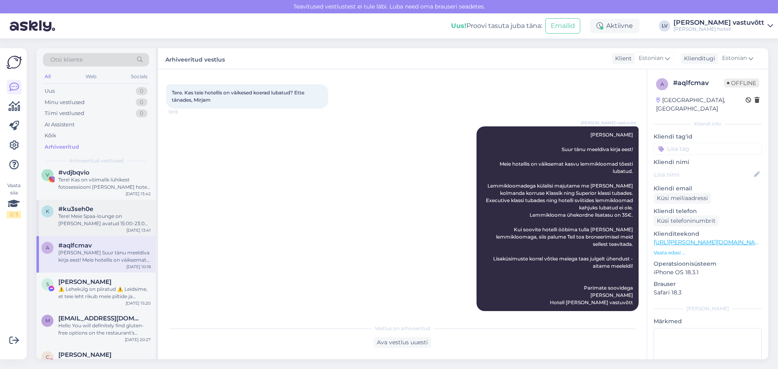
click at [98, 223] on div "Tere! Meie Spaa-lounge on [PERSON_NAME] avatud 15:00-23:00. Kui Teil on veel kü…" at bounding box center [104, 220] width 92 height 15
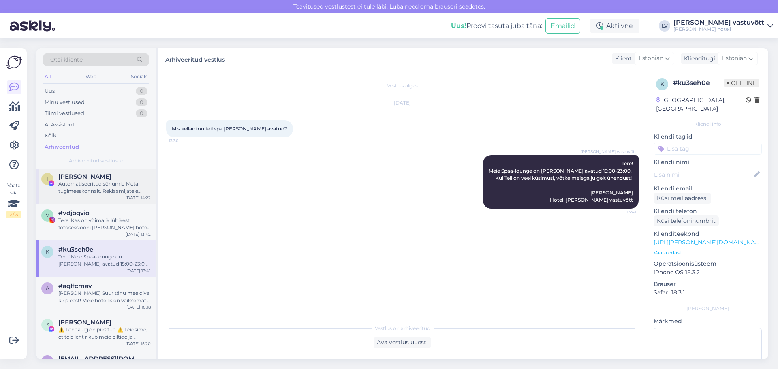
click at [104, 192] on div "Automatiseeritud sõnumid Meta tugimeeskonnalt. Reklaamijatele Teatame kahetsuse…" at bounding box center [104, 187] width 92 height 15
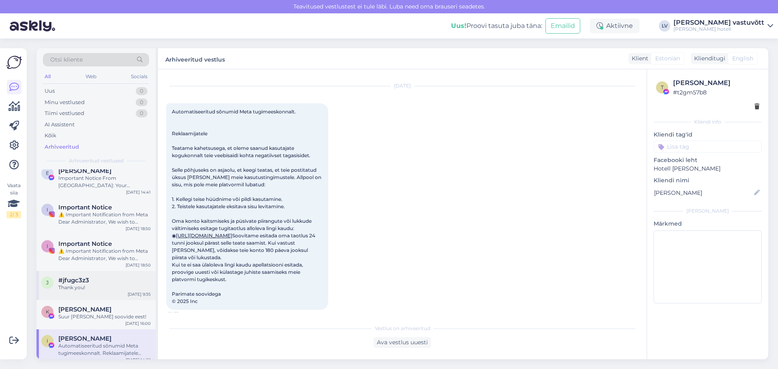
click at [99, 300] on div "j #jfugc3z3 Thank you! [DATE] 9:35" at bounding box center [95, 285] width 119 height 29
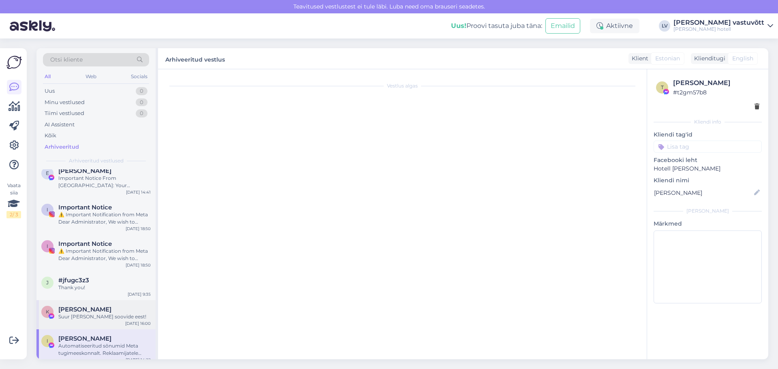
click at [104, 315] on div "Suur [PERSON_NAME] soovide eest!" at bounding box center [104, 316] width 92 height 7
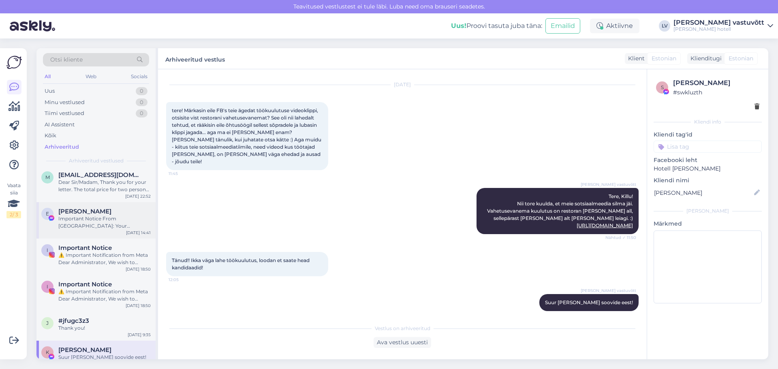
click at [117, 219] on div "Important Notice From [GEOGRAPHIC_DATA]: Your Facebook page is scheduled to be …" at bounding box center [104, 222] width 92 height 15
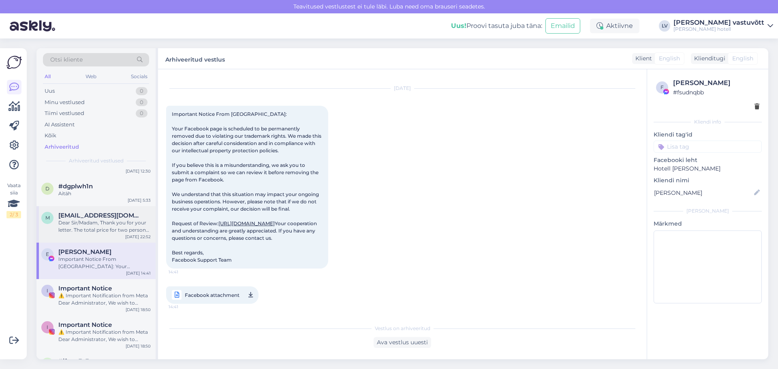
click at [114, 213] on span "[EMAIL_ADDRESS][DOMAIN_NAME]" at bounding box center [100, 215] width 84 height 7
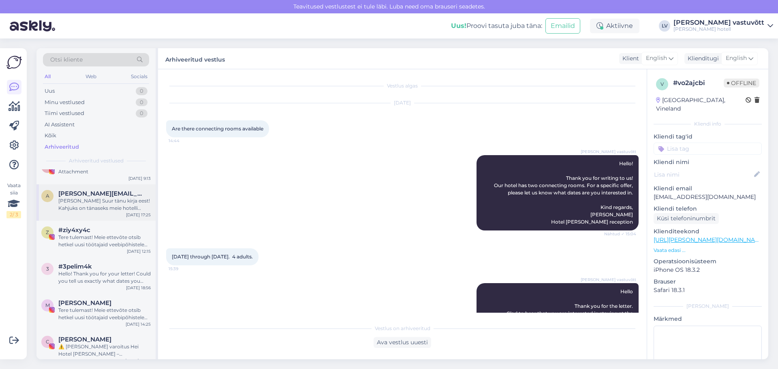
click at [119, 212] on div "a [PERSON_NAME][EMAIL_ADDRESS][DOMAIN_NAME] [PERSON_NAME] Suur tänu kirja eest!…" at bounding box center [95, 202] width 119 height 36
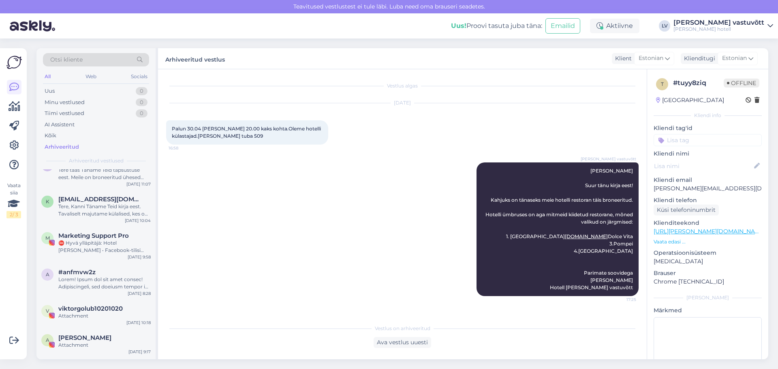
click at [94, 283] on div at bounding box center [104, 283] width 92 height 15
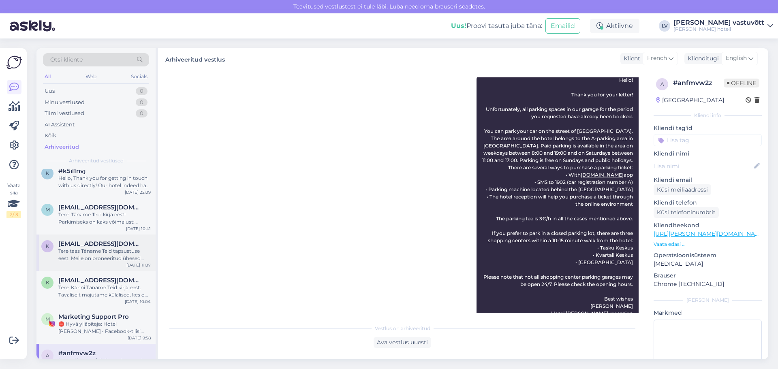
click at [104, 255] on div "Tere taas Täname Teid täpsustuse eest. Meile on broneeritud ühesed toad. Seega …" at bounding box center [104, 254] width 92 height 15
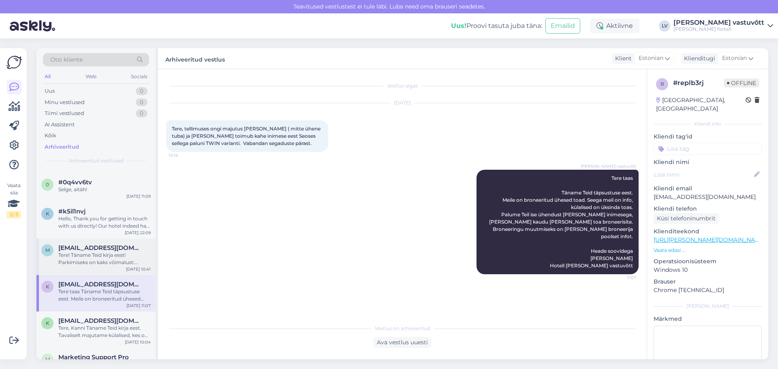
click at [101, 256] on div "Tere! Täname Teid kirja eest! Parkimiseks on kaks võimalust: PARKIMINE GARAAŽIS…" at bounding box center [104, 258] width 92 height 15
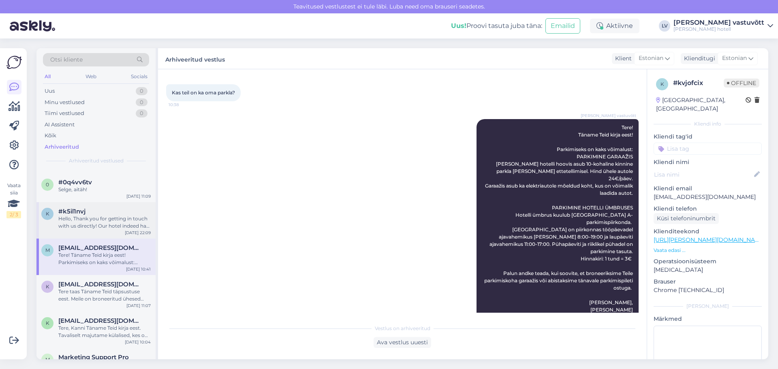
click at [88, 220] on div "Hello, Thank you for getting in touch with us directly! Our hotel indeed has a …" at bounding box center [104, 222] width 92 height 15
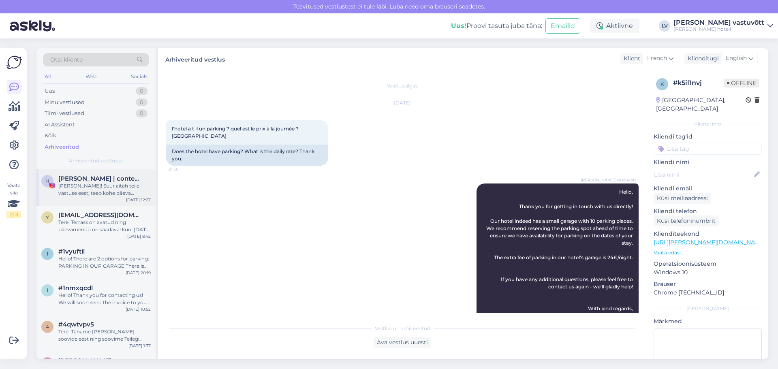
click at [108, 191] on div "[PERSON_NAME]! Suur aitäh teile vastuse eest, teeb kohe päeva rõõmsaks! [PERSON…" at bounding box center [104, 189] width 92 height 15
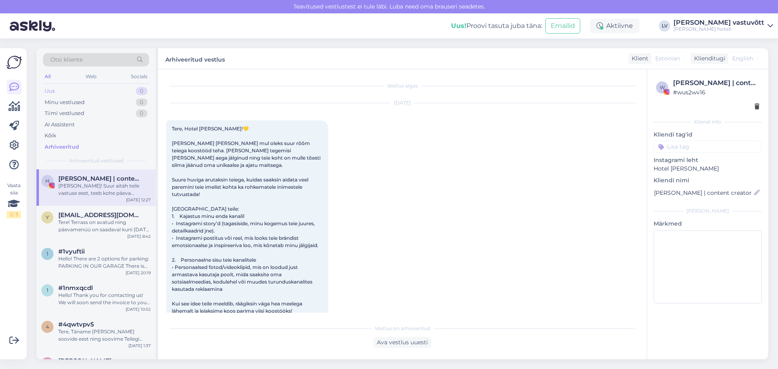
click at [79, 92] on div "Uus 0" at bounding box center [96, 90] width 106 height 11
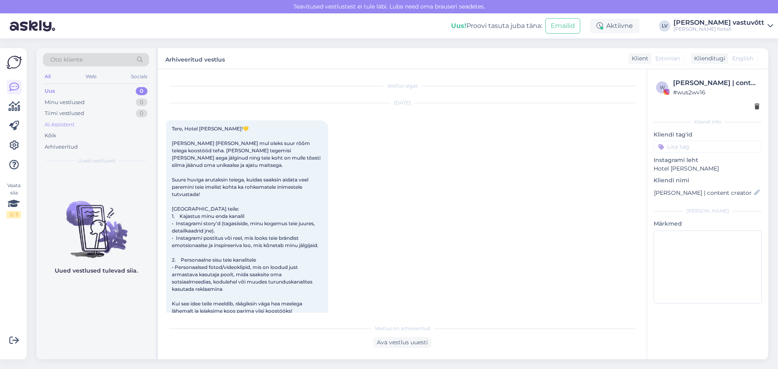
click at [77, 123] on div "AI Assistent" at bounding box center [96, 124] width 106 height 11
